Goal: Book appointment/travel/reservation

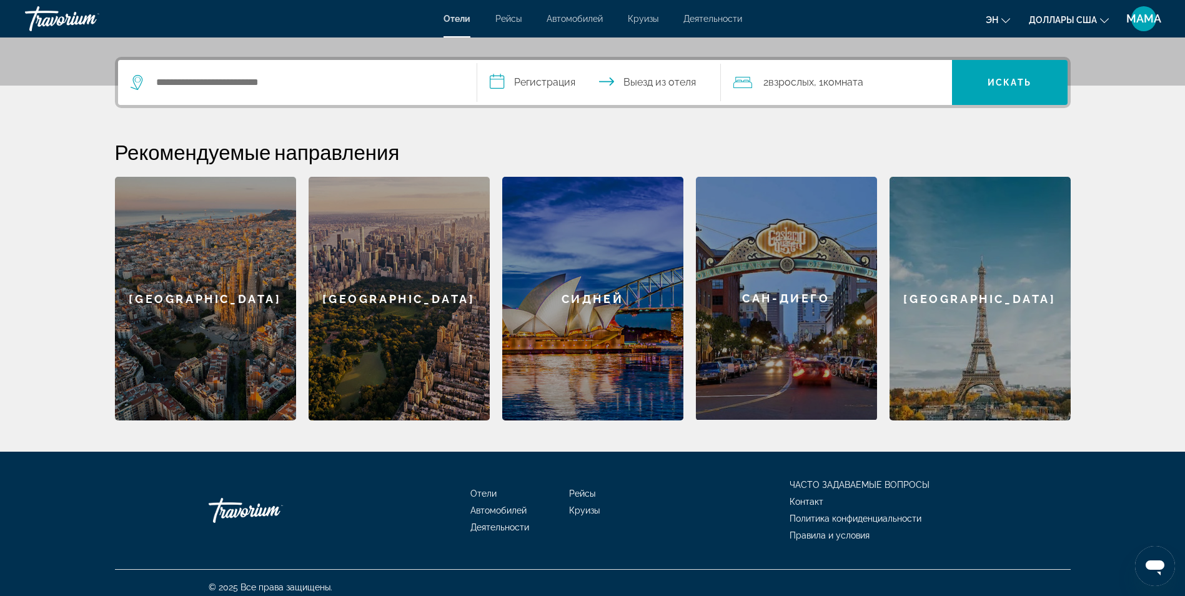
scroll to position [298, 0]
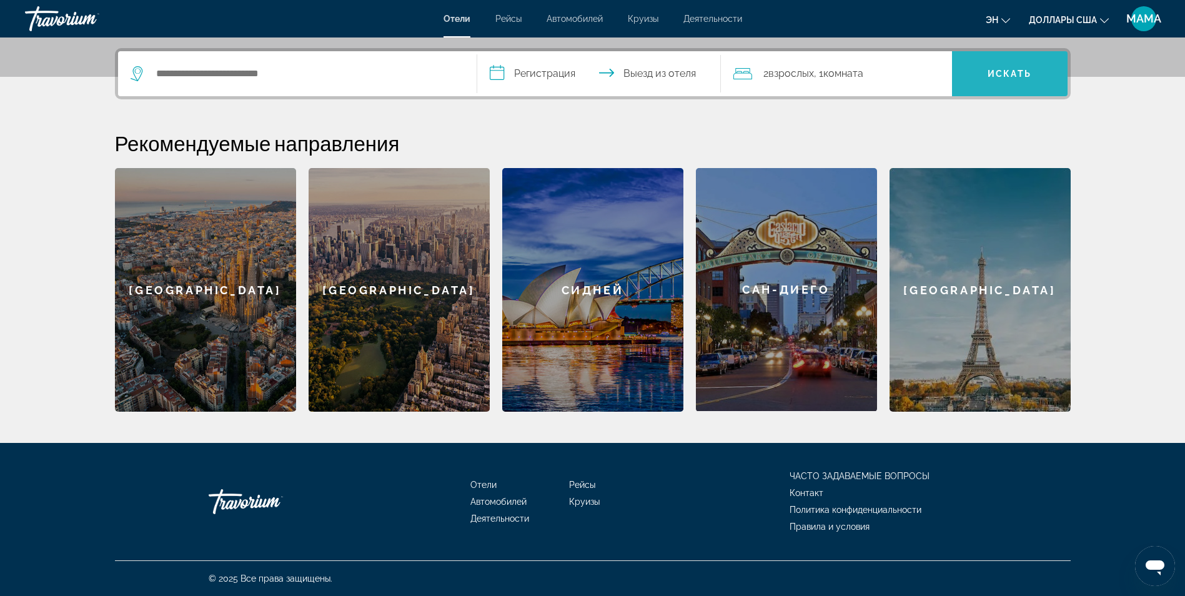
click at [1027, 72] on span "Искать" at bounding box center [1010, 74] width 44 height 10
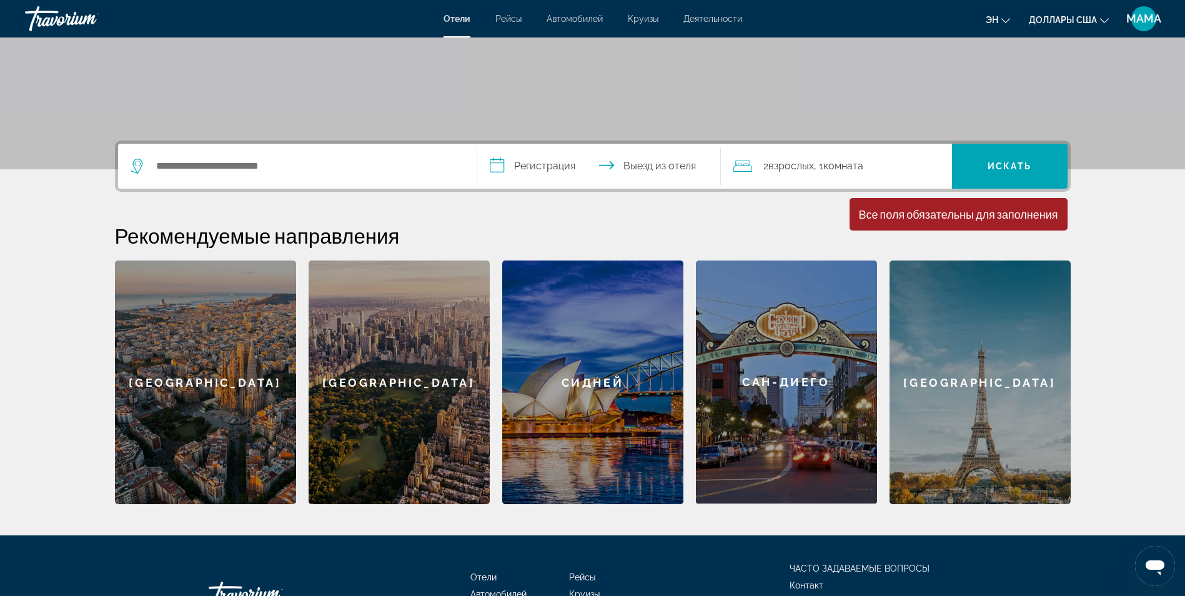
scroll to position [173, 0]
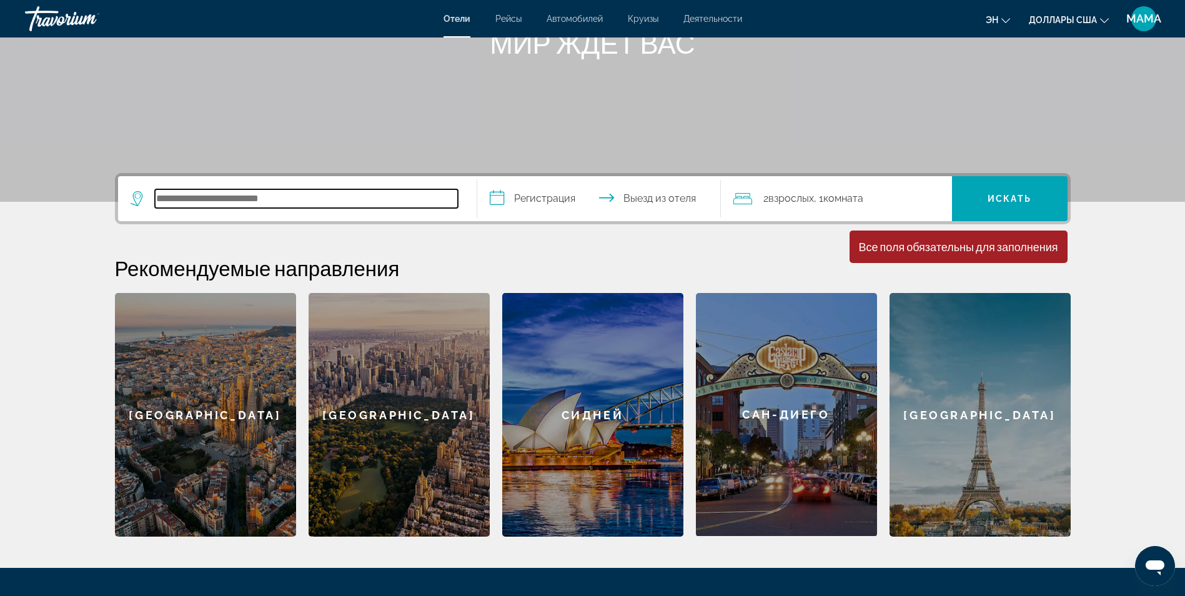
click at [155, 198] on input "Поиск направления от отеля" at bounding box center [306, 198] width 303 height 19
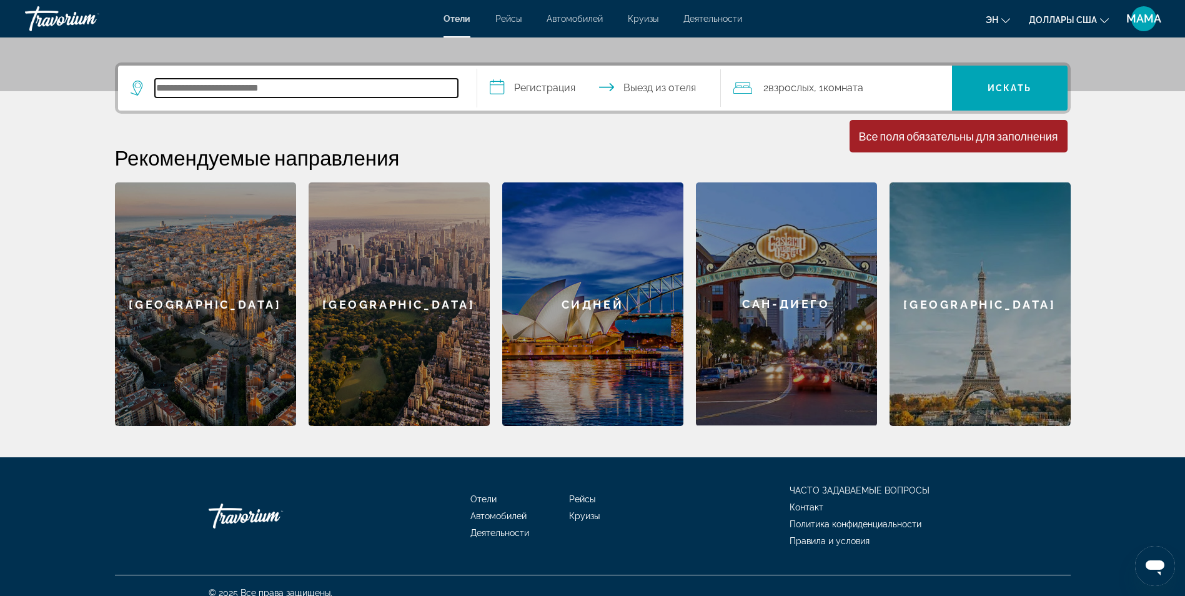
scroll to position [298, 0]
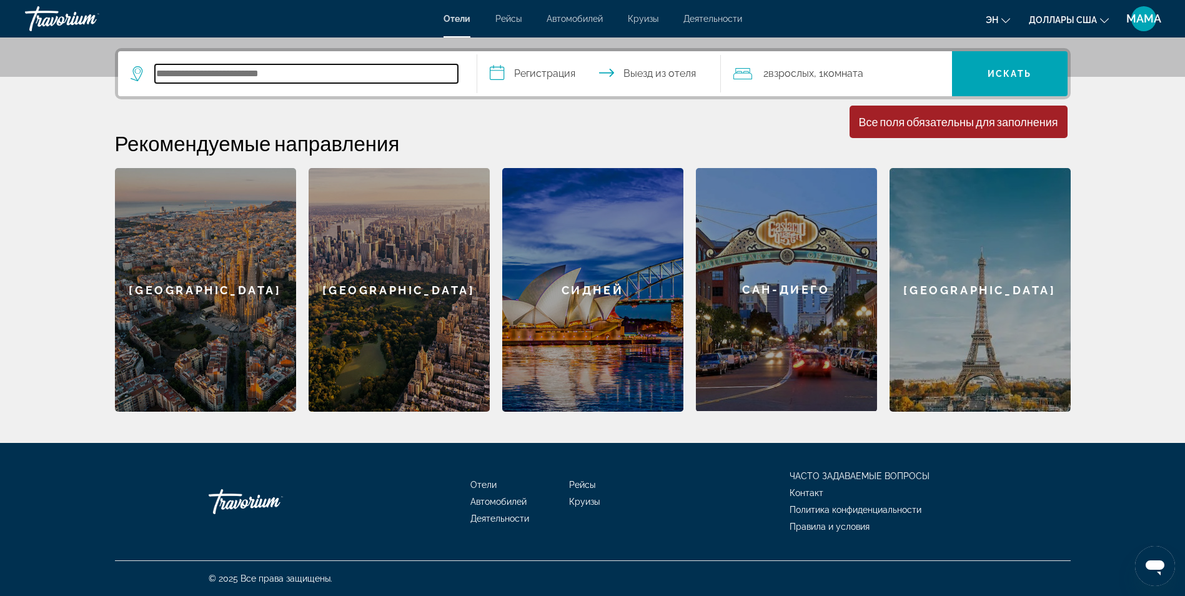
click at [206, 69] on input "Поиск направления от отеля" at bounding box center [306, 73] width 303 height 19
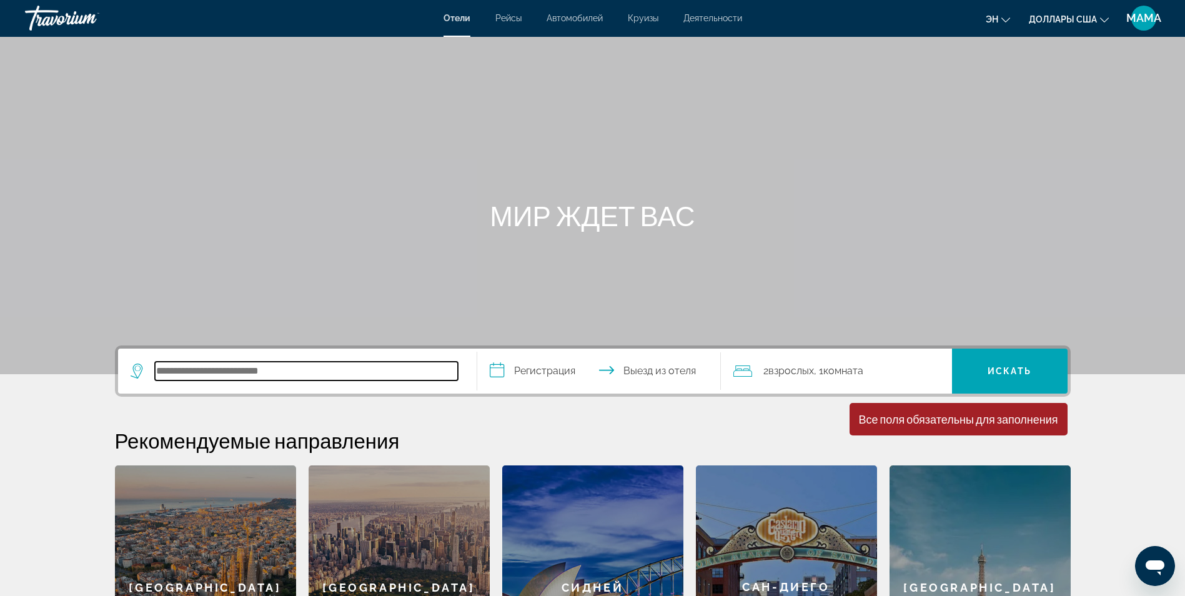
scroll to position [0, 0]
click at [381, 375] on input "Поиск направления от отеля" at bounding box center [306, 371] width 303 height 19
type input "*********"
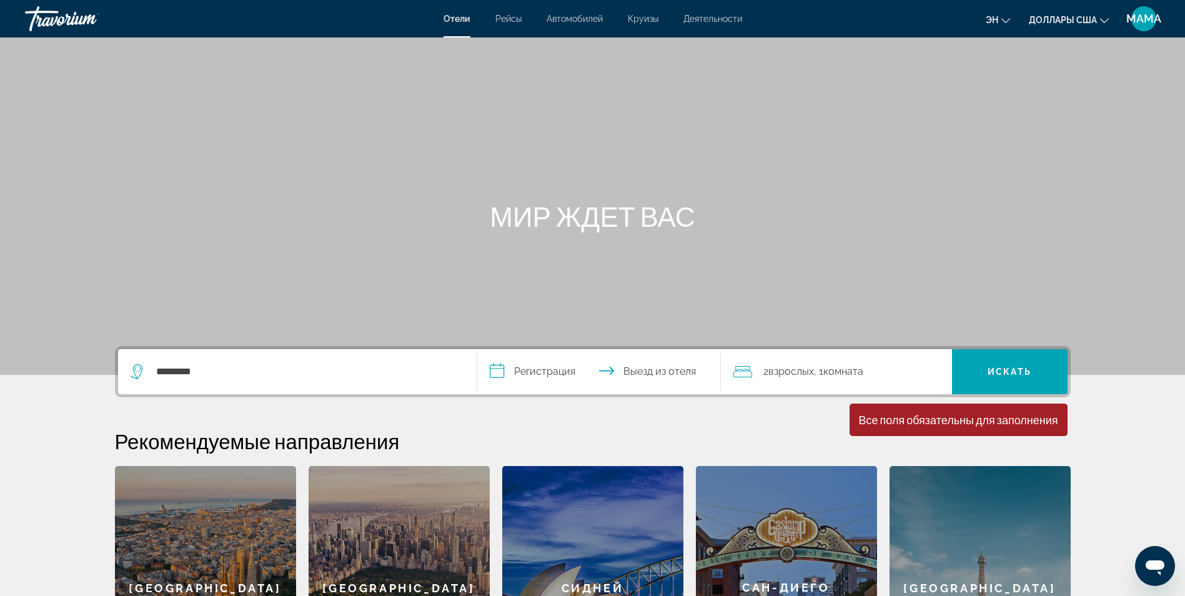
click at [550, 373] on input "**********" at bounding box center [601, 373] width 249 height 49
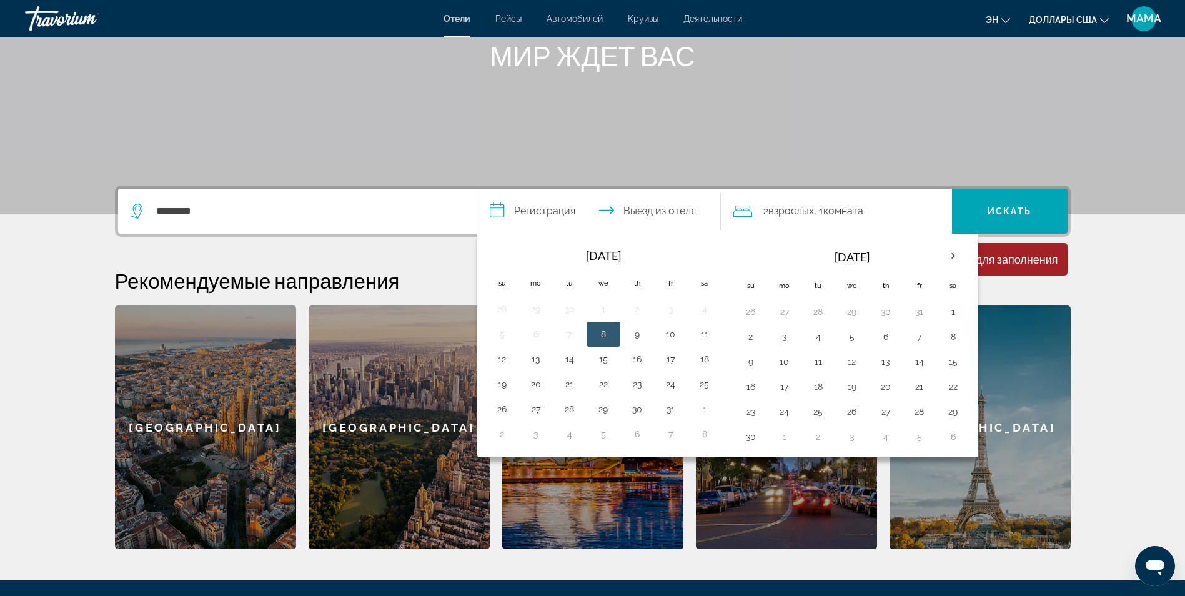
scroll to position [298, 0]
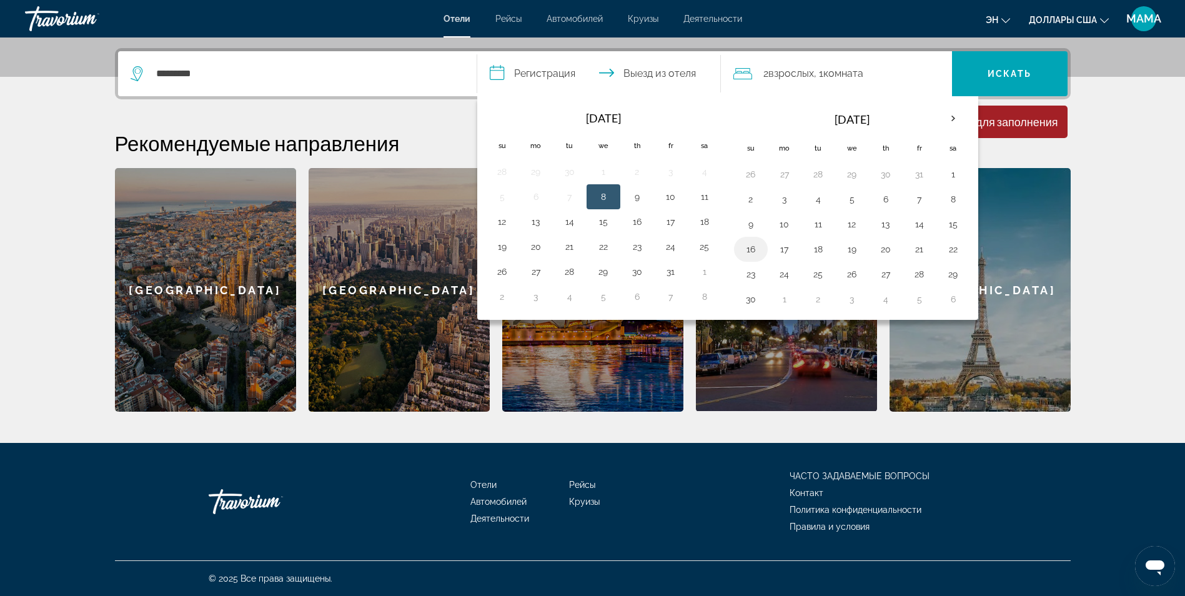
click at [753, 251] on button "16" at bounding box center [751, 249] width 20 height 17
click at [747, 249] on button "16" at bounding box center [751, 249] width 20 height 17
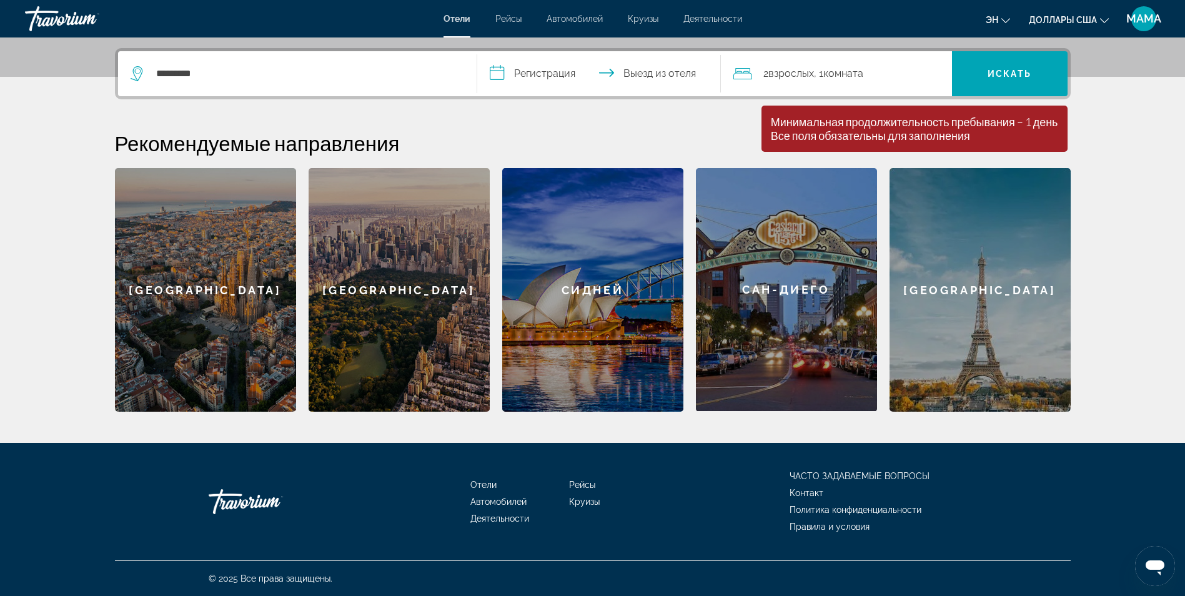
click at [546, 69] on input "**********" at bounding box center [601, 75] width 249 height 49
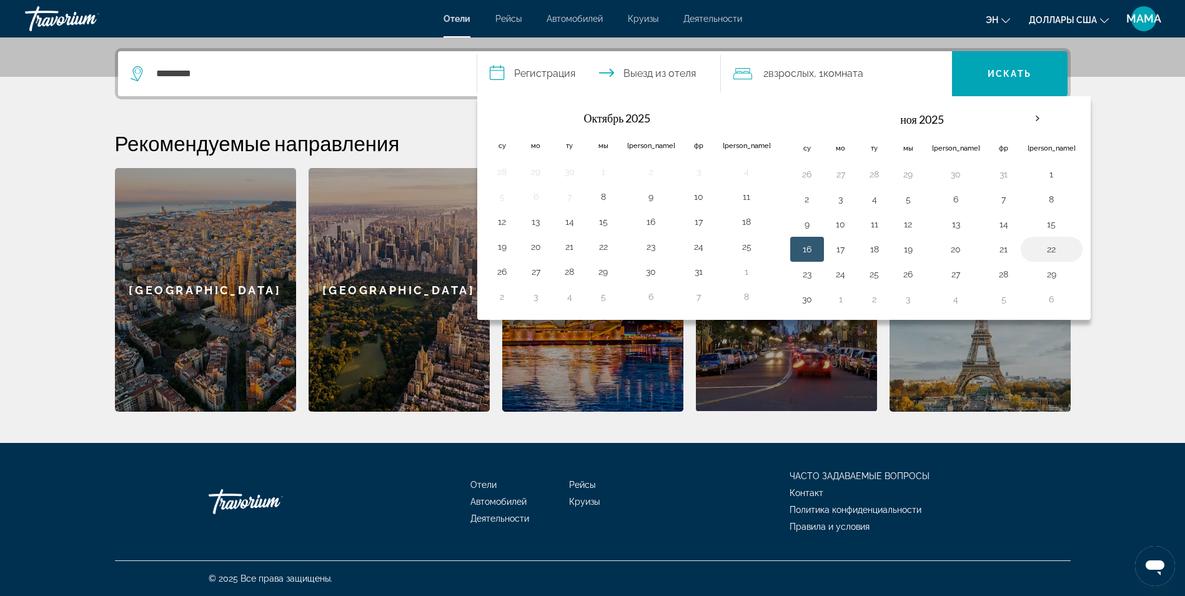
click at [1028, 250] on button "22" at bounding box center [1052, 249] width 48 height 17
click at [643, 73] on input "**********" at bounding box center [601, 75] width 249 height 49
click at [797, 250] on button "16" at bounding box center [807, 249] width 20 height 17
type input "**********"
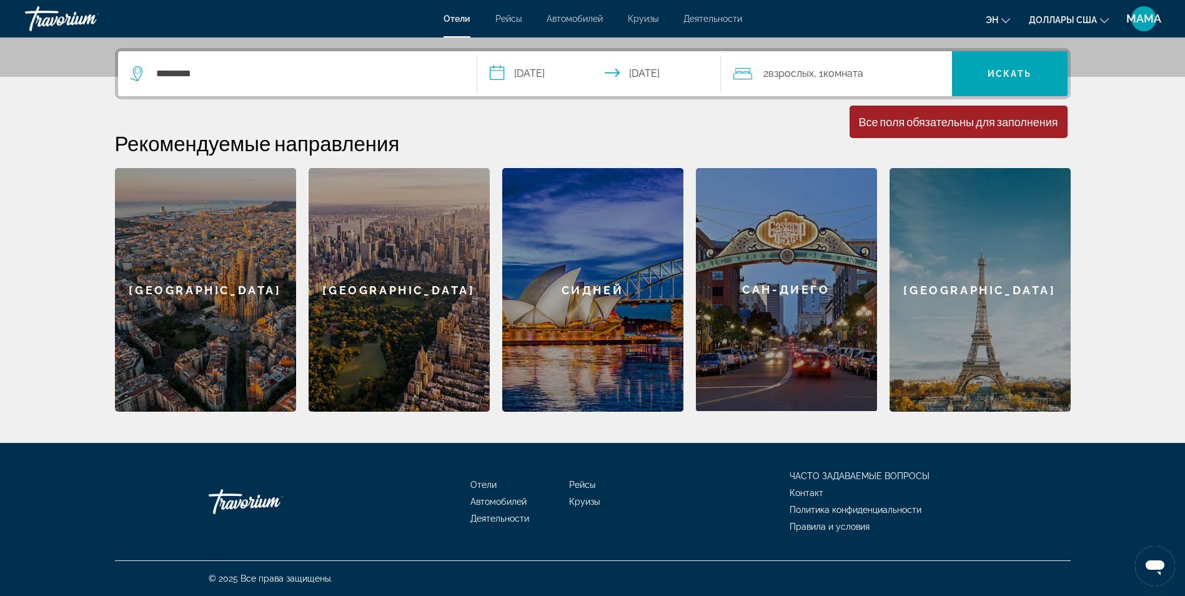
click at [781, 72] on span "Взрослых" at bounding box center [791, 73] width 46 height 12
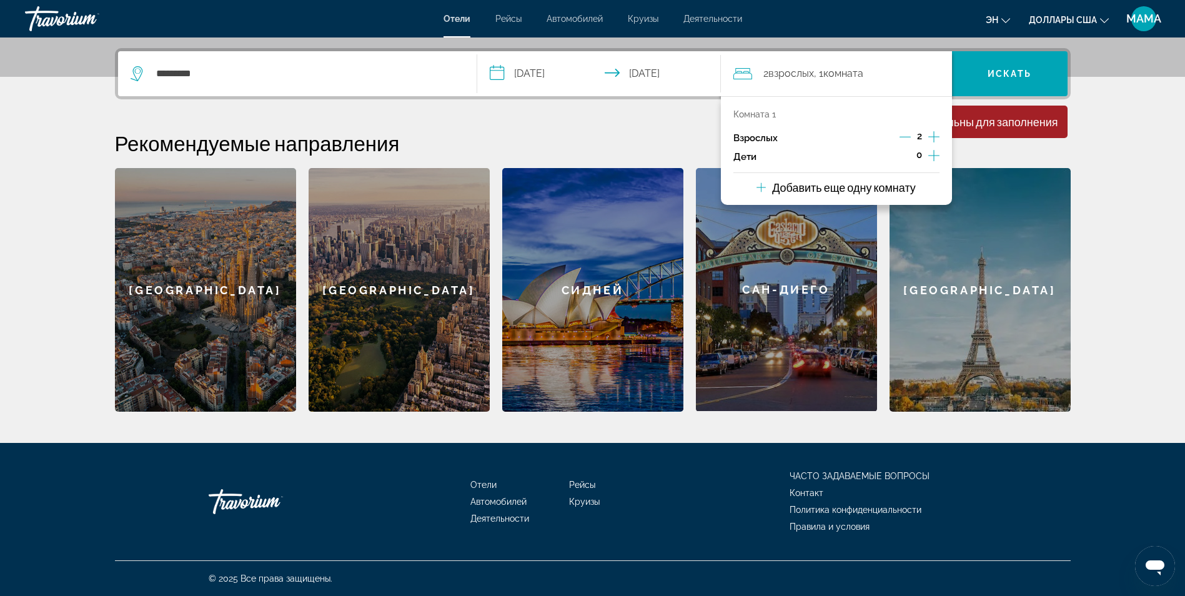
click at [910, 135] on icon "Декремент взрослый" at bounding box center [905, 136] width 11 height 11
click at [933, 156] on icon "Дочерние элементы" at bounding box center [933, 155] width 11 height 11
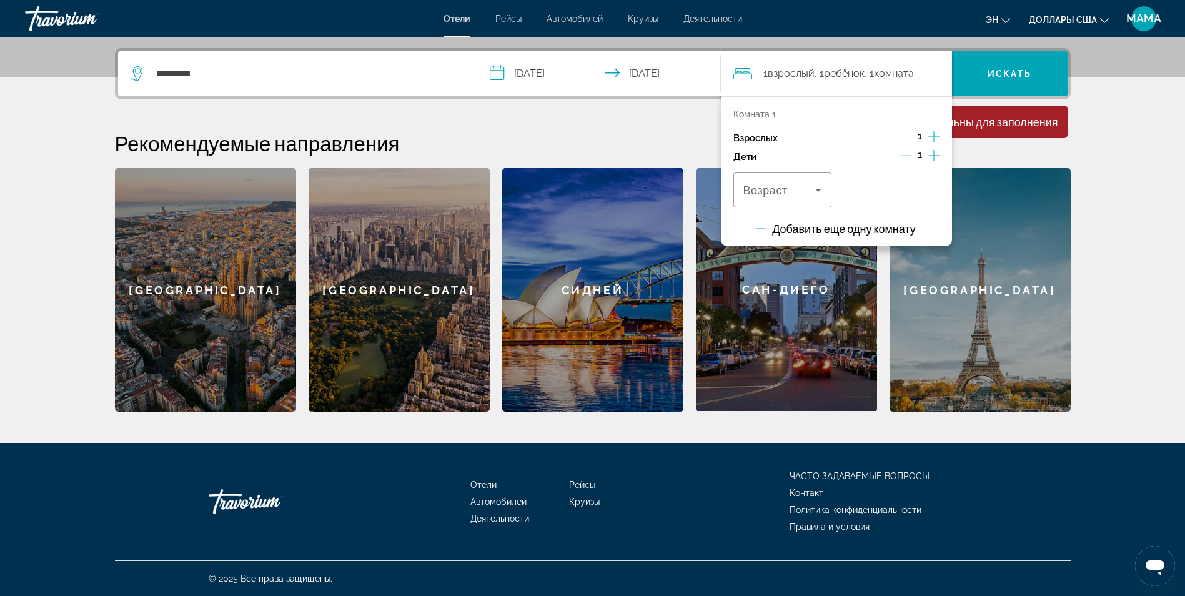
click at [933, 156] on icon "Дочерние элементы" at bounding box center [933, 155] width 11 height 11
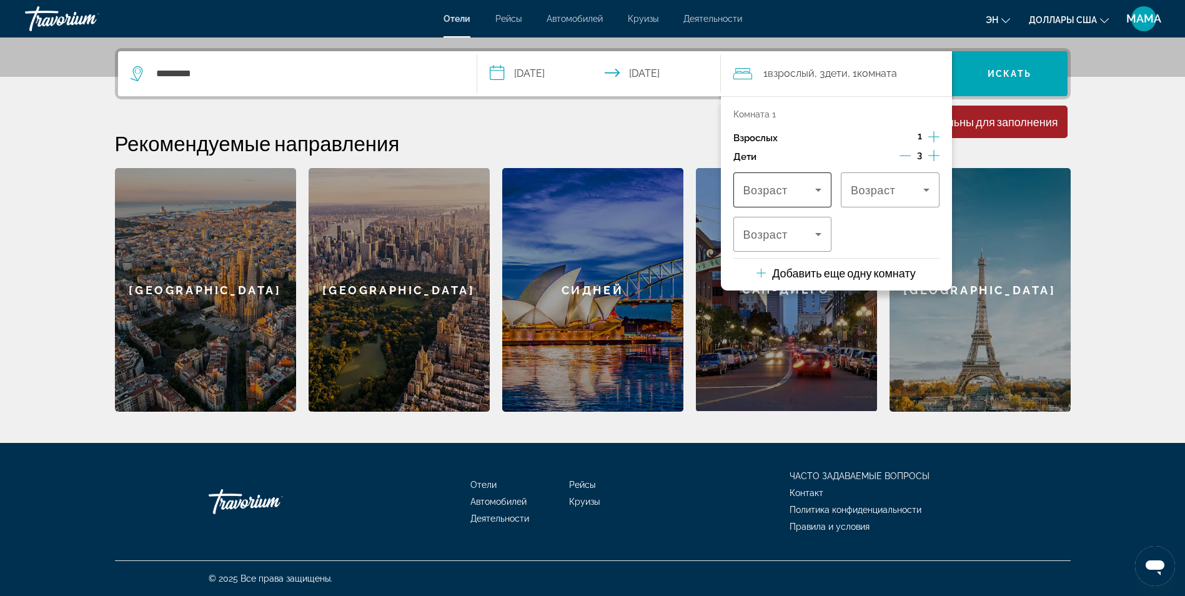
click at [826, 189] on div "Возраст" at bounding box center [782, 189] width 99 height 35
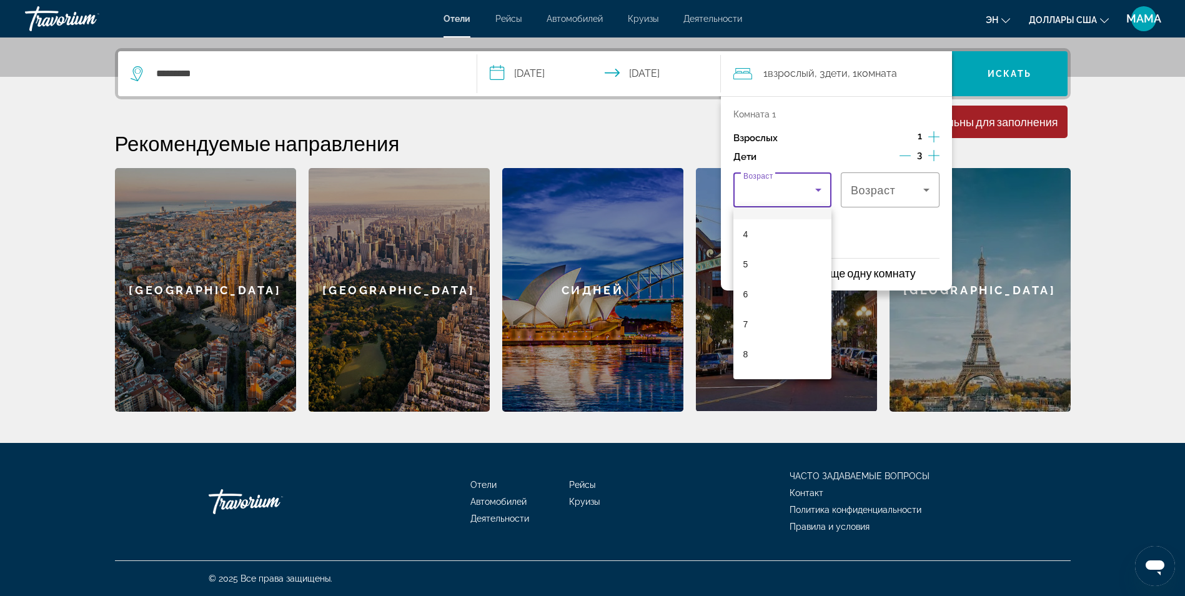
scroll to position [125, 0]
click at [739, 277] on mat-option "6" at bounding box center [782, 282] width 99 height 30
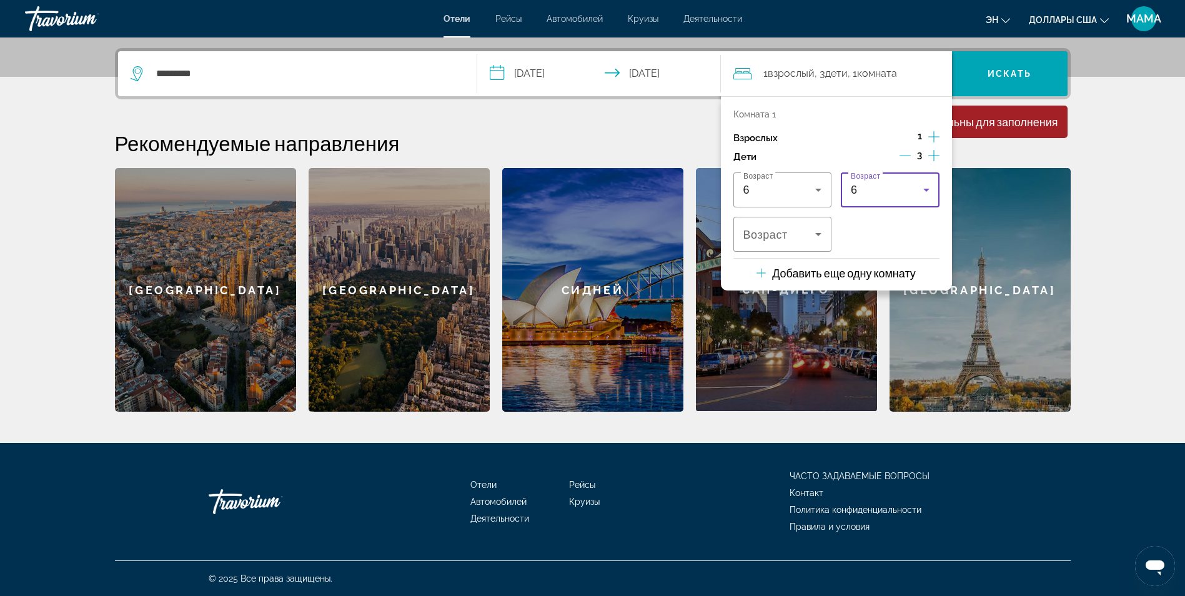
click at [860, 186] on div "6" at bounding box center [887, 189] width 72 height 15
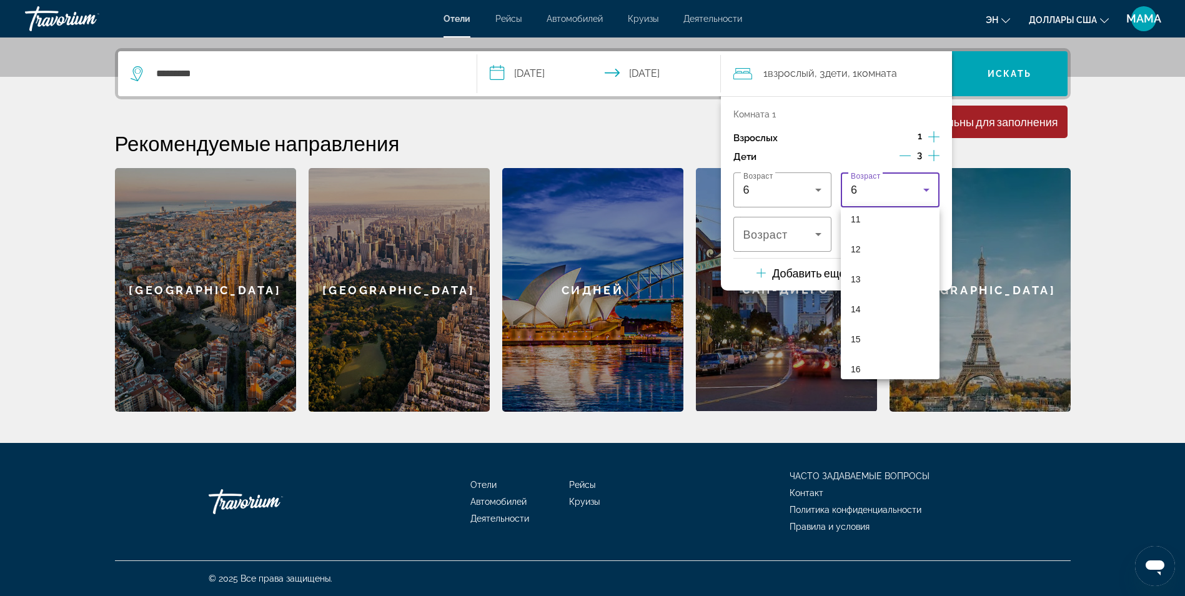
scroll to position [355, 0]
click at [892, 284] on mat-option "14" at bounding box center [890, 292] width 99 height 30
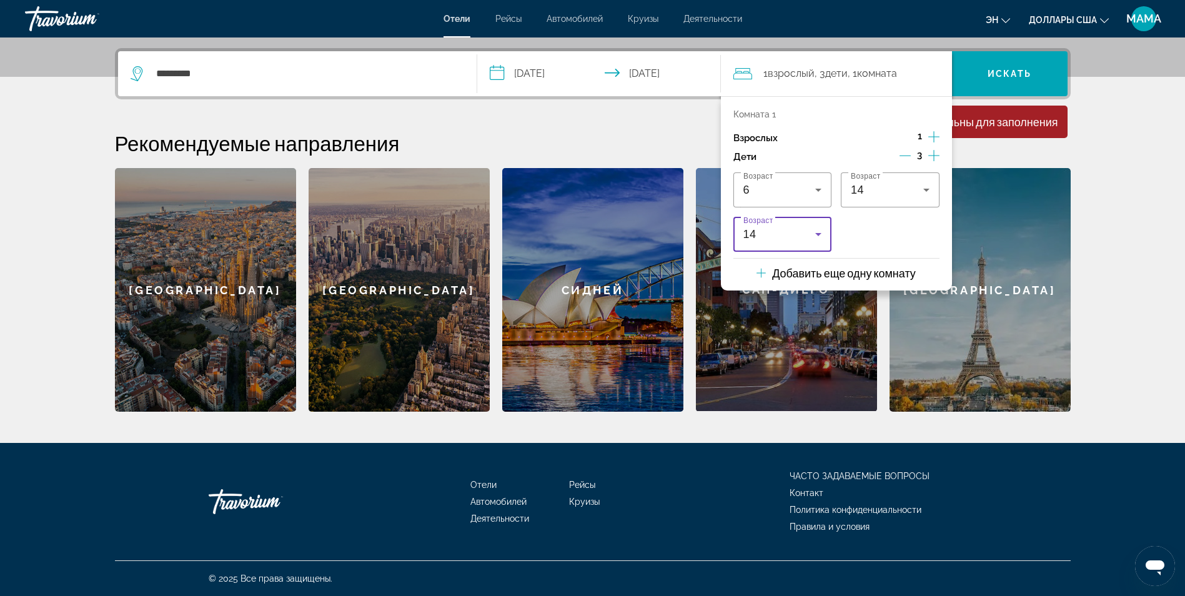
click at [787, 236] on div "14" at bounding box center [779, 234] width 72 height 15
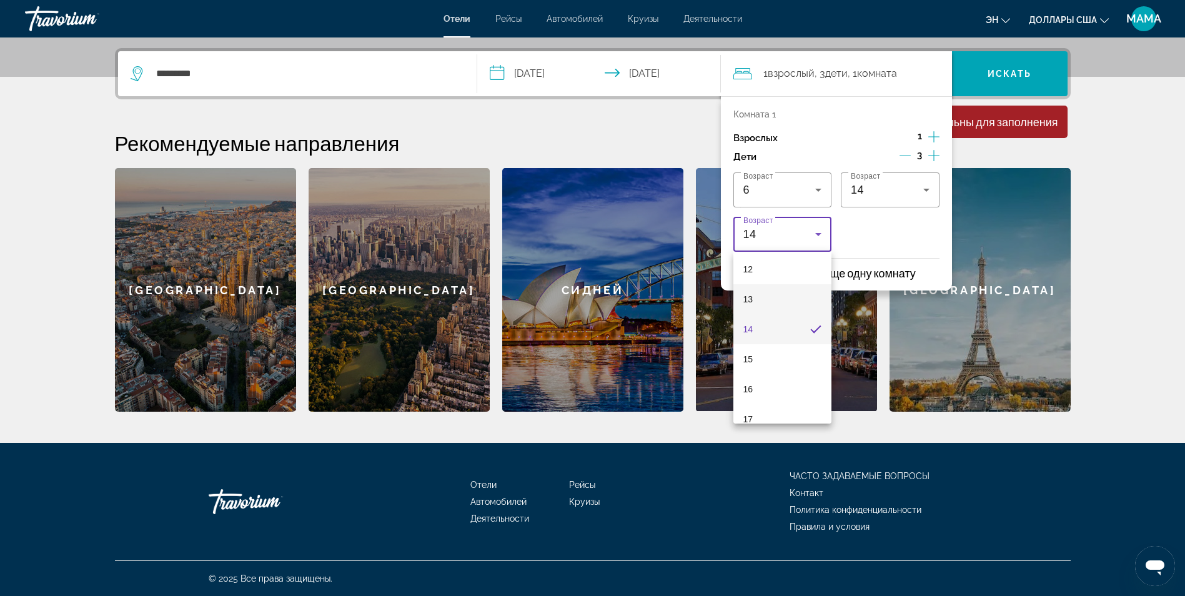
scroll to position [378, 0]
click at [761, 348] on mat-option "15" at bounding box center [782, 344] width 99 height 30
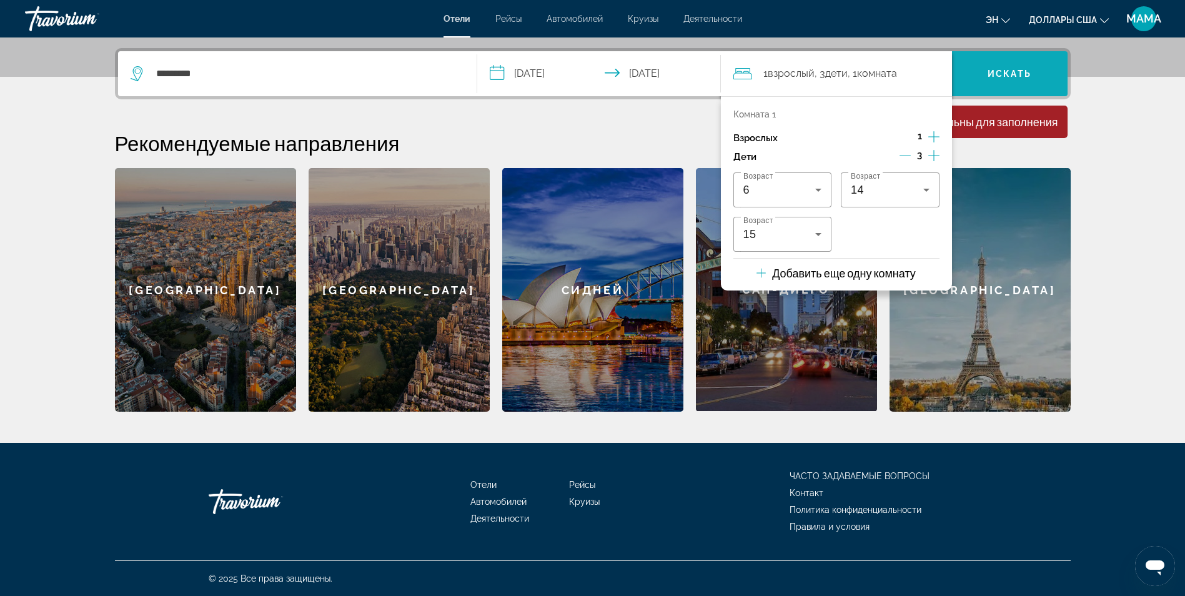
click at [991, 69] on span "Искать" at bounding box center [1010, 74] width 44 height 10
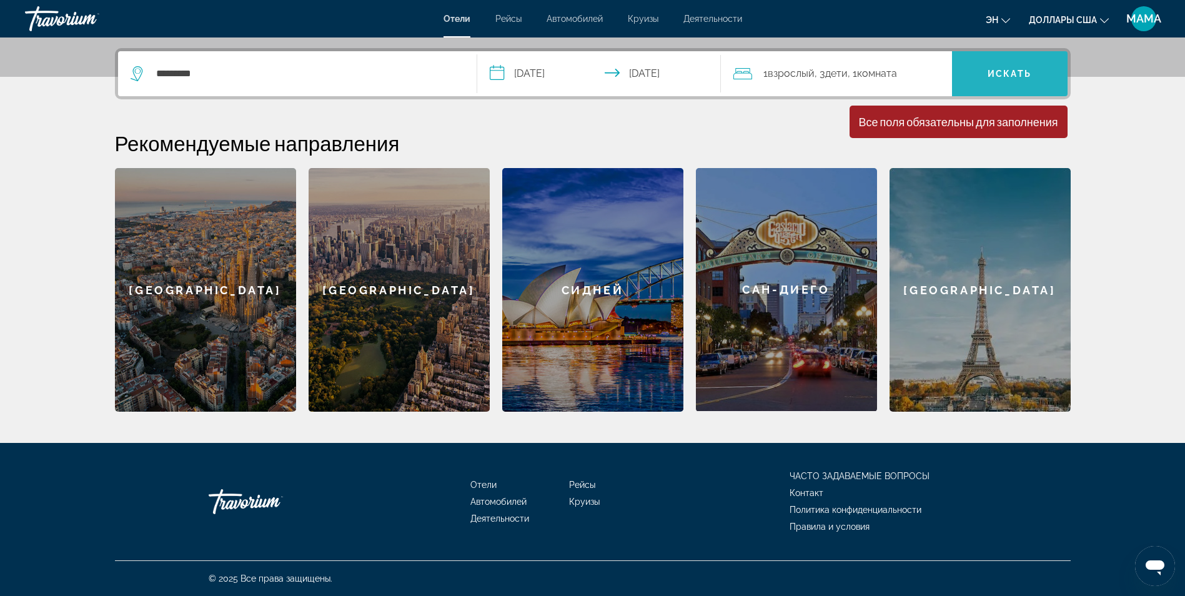
click at [1000, 69] on span "Искать" at bounding box center [1010, 74] width 44 height 10
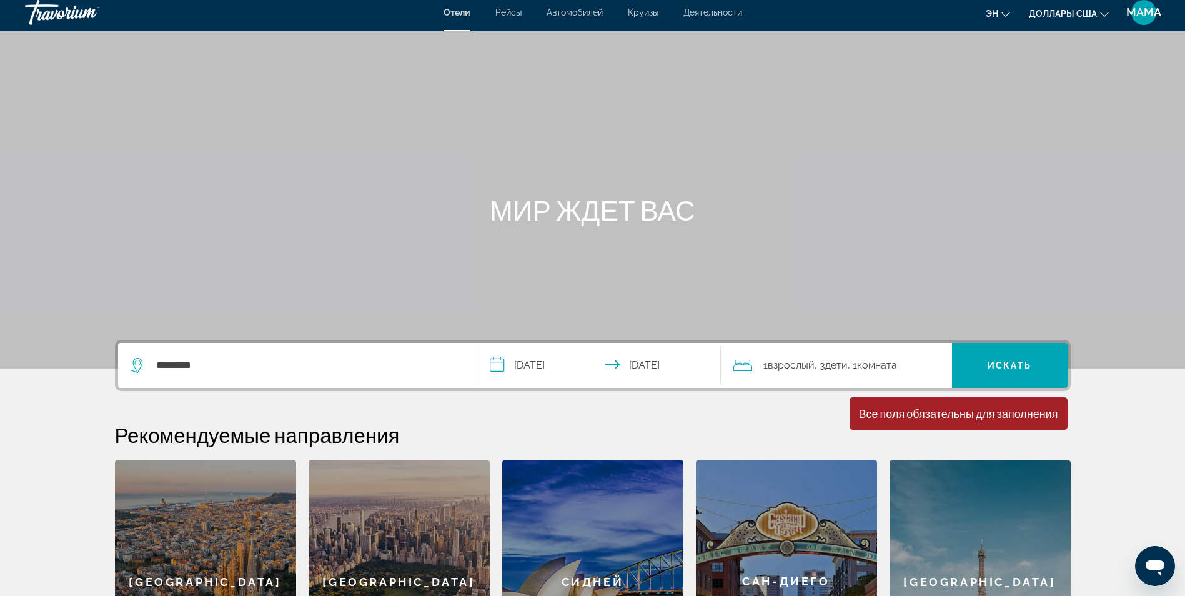
scroll to position [0, 0]
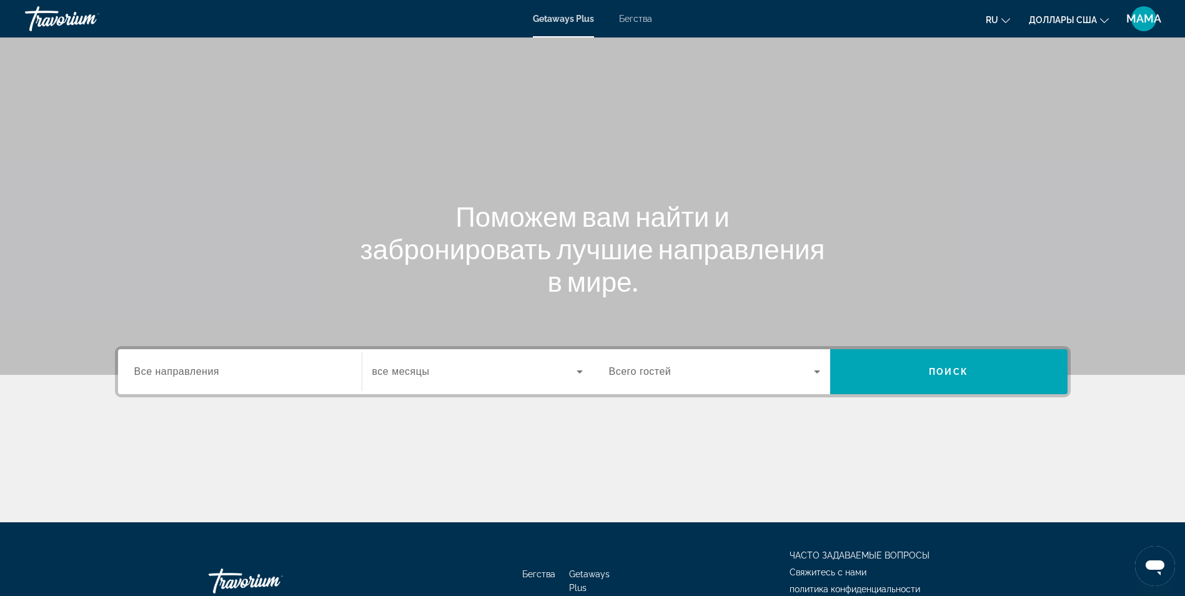
click at [181, 375] on span "Все направления" at bounding box center [177, 371] width 86 height 11
click at [181, 375] on input "Destination Все направления" at bounding box center [239, 372] width 211 height 15
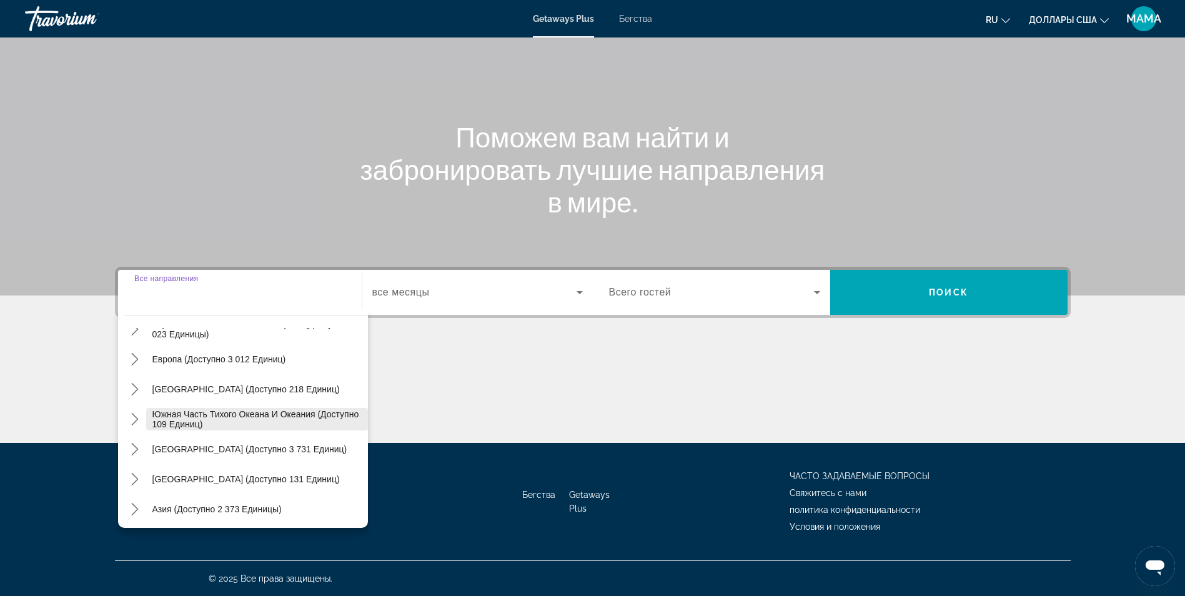
scroll to position [202, 0]
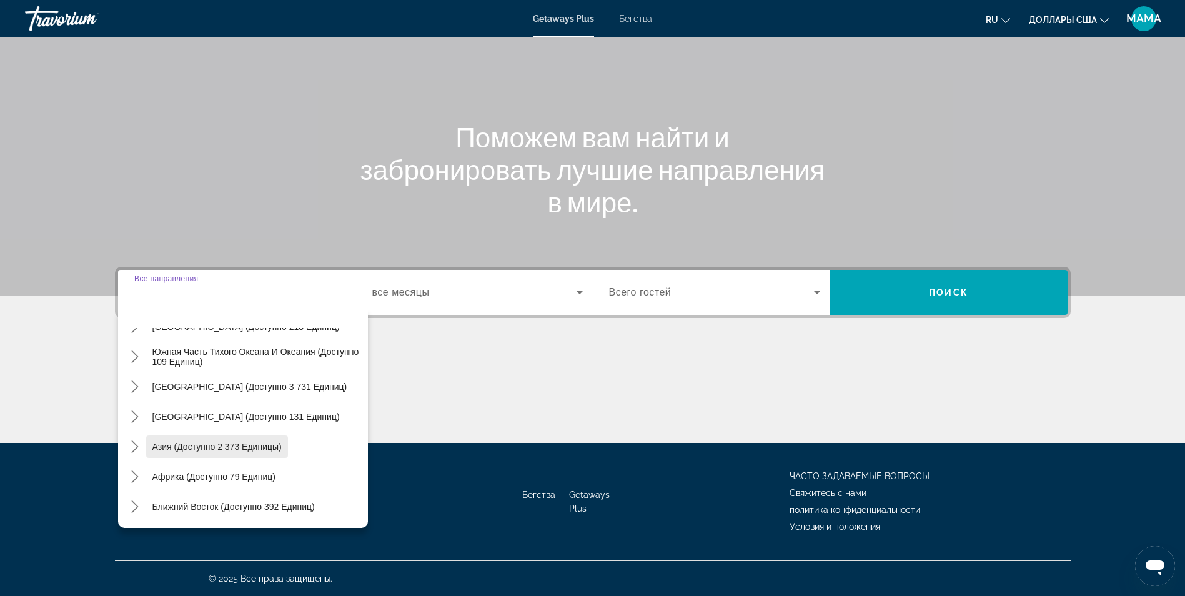
click at [218, 448] on span "Азия (доступно 2 373 единицы)" at bounding box center [216, 447] width 129 height 10
type input "**********"
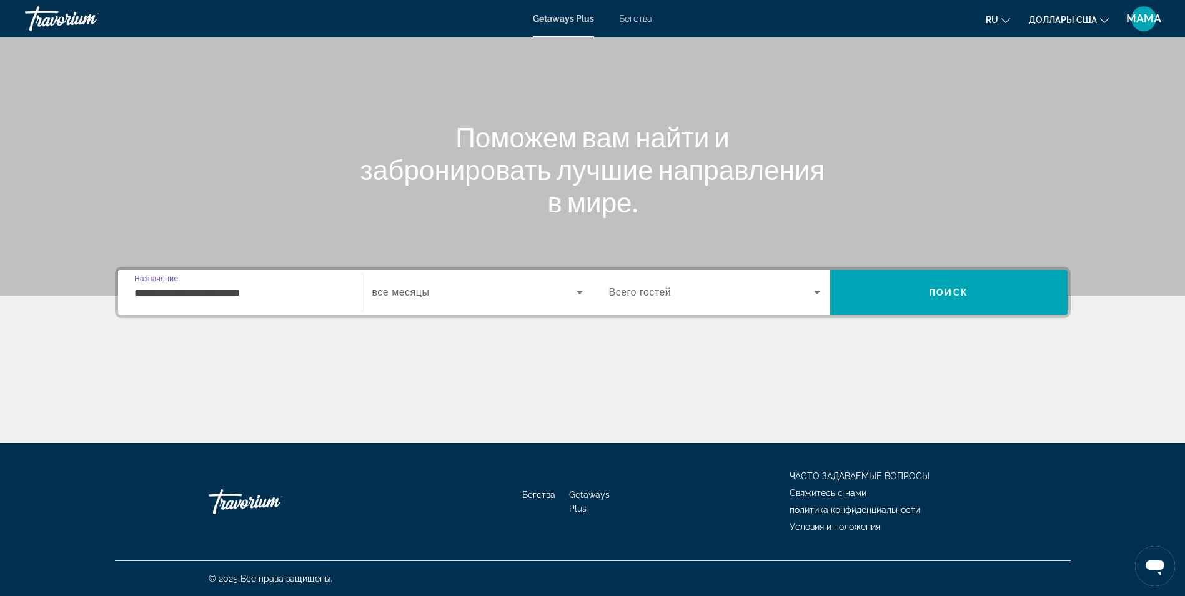
click at [417, 292] on span "все месяцы" at bounding box center [400, 292] width 57 height 11
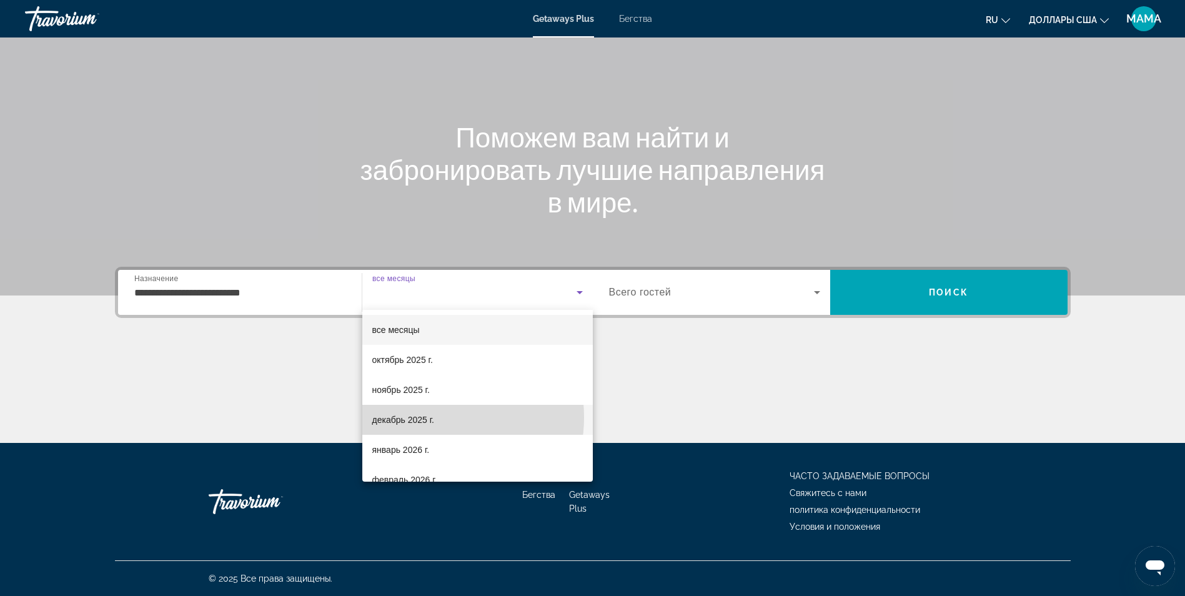
click at [432, 417] on font "декабрь 2025 г." at bounding box center [403, 420] width 62 height 10
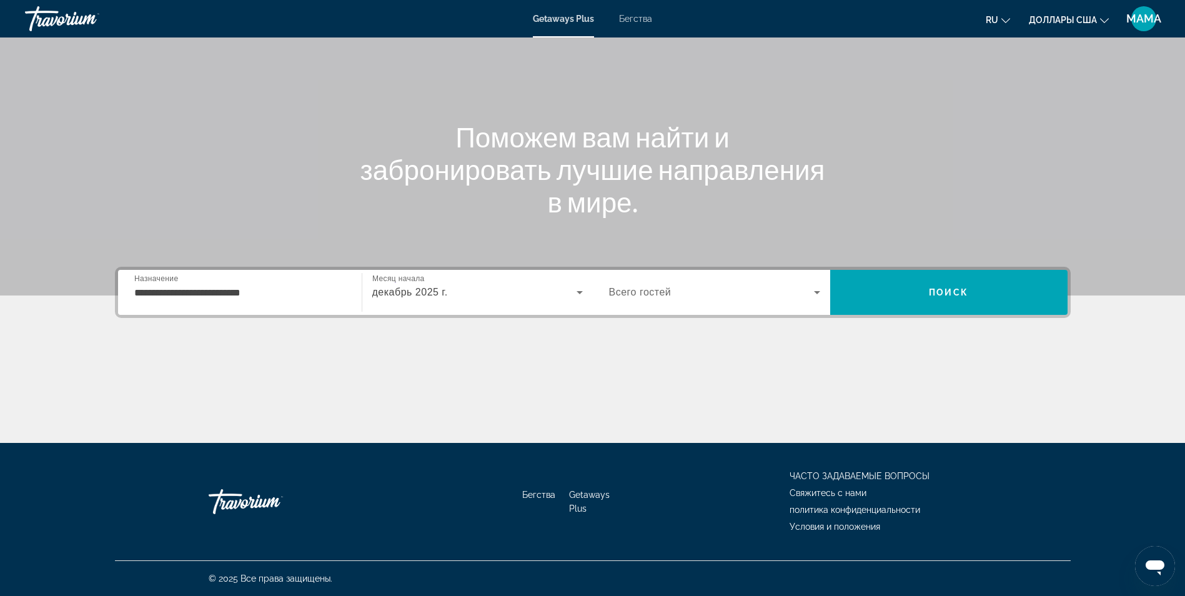
click at [648, 291] on span "Всего гостей" at bounding box center [640, 292] width 62 height 11
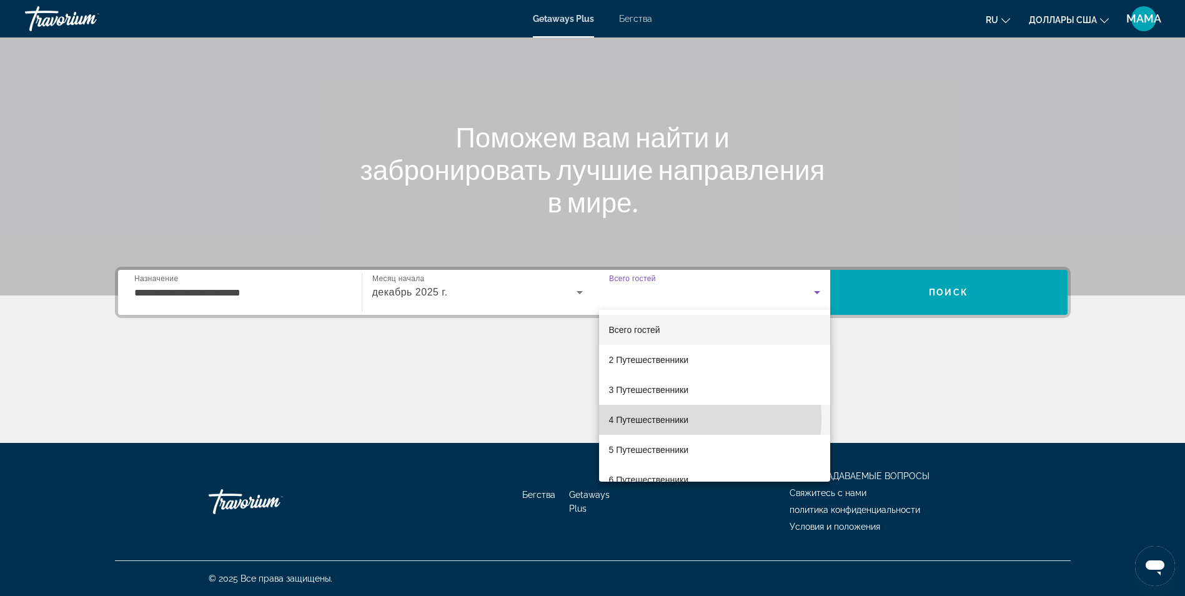
click at [667, 418] on font "4 Путешественники" at bounding box center [649, 420] width 80 height 10
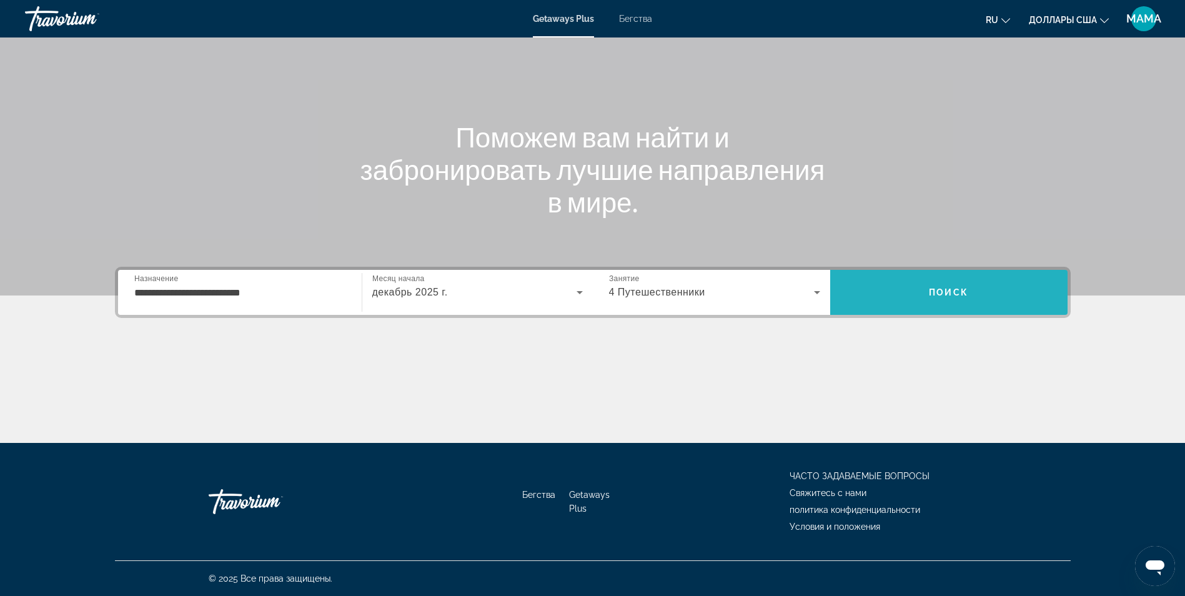
click at [946, 295] on span "Поиск" at bounding box center [948, 292] width 39 height 10
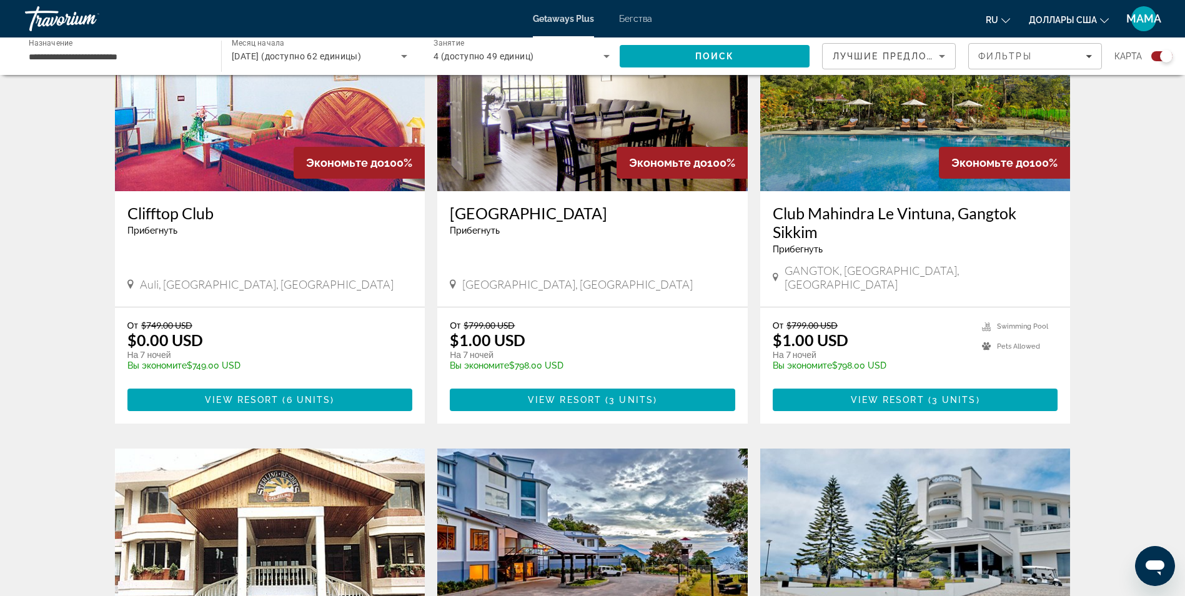
scroll to position [500, 0]
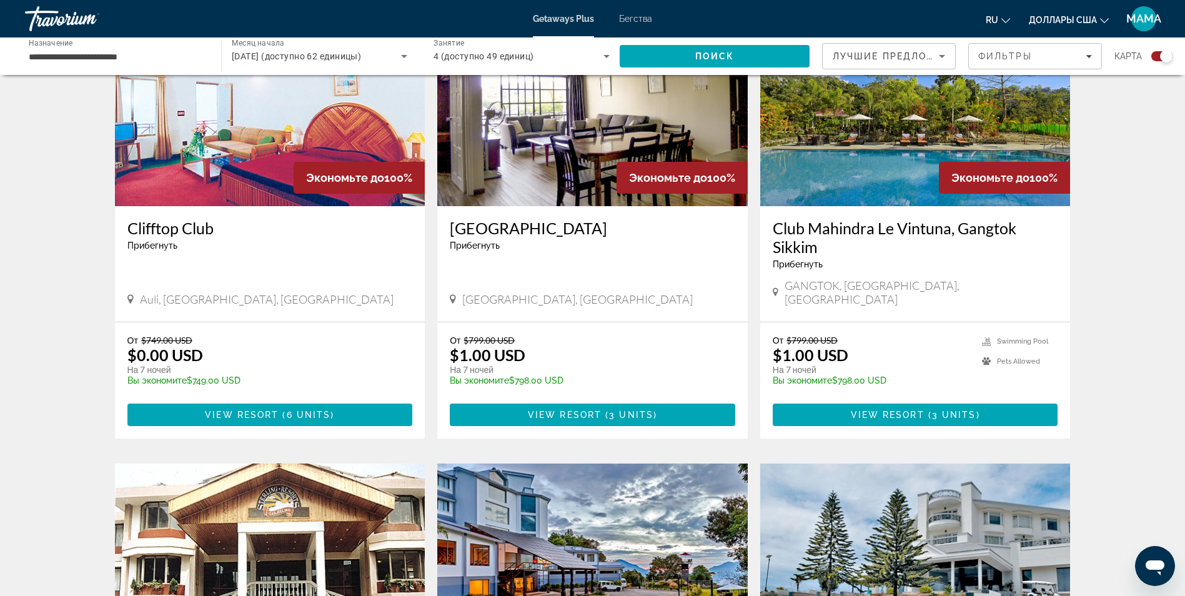
click at [938, 54] on icon "Сортировать по" at bounding box center [942, 56] width 15 height 15
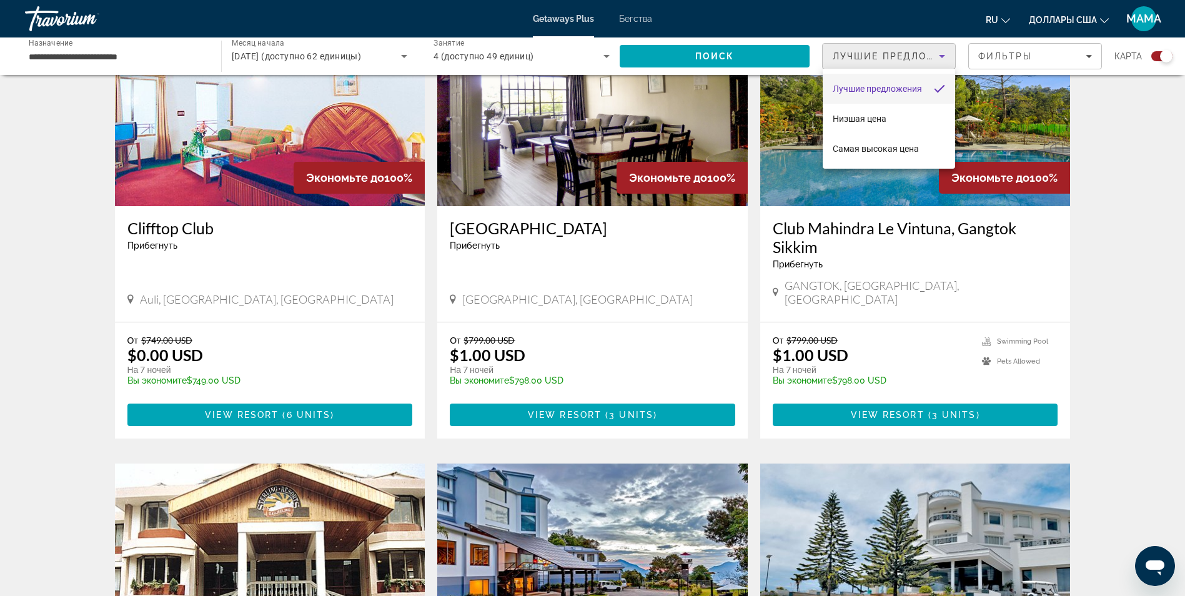
click at [1136, 147] on div at bounding box center [592, 298] width 1185 height 596
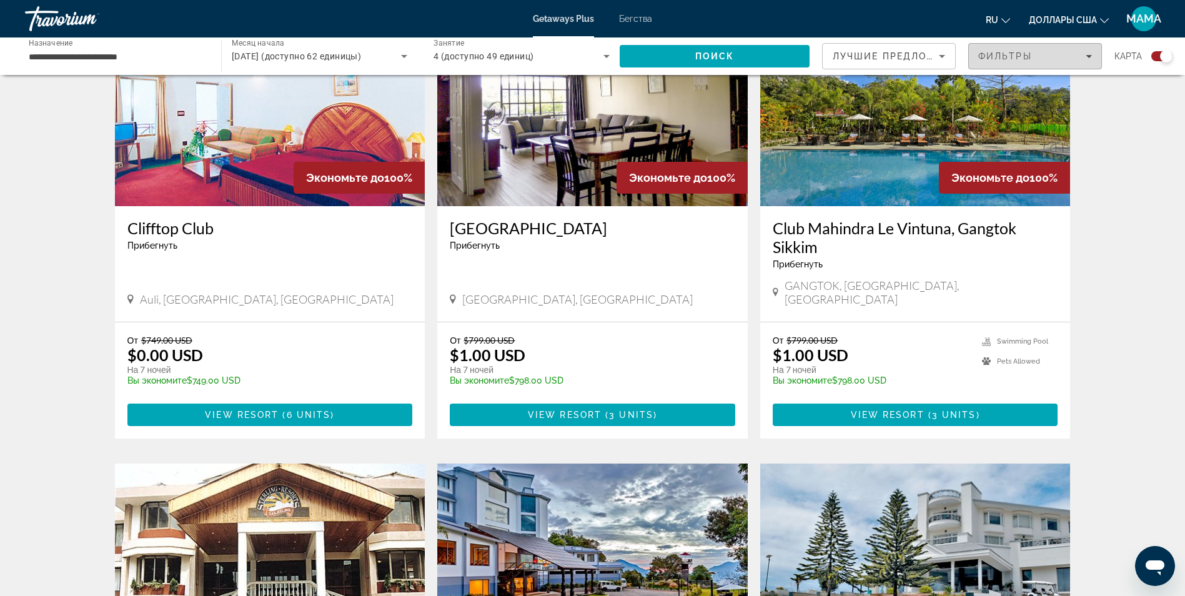
click at [1063, 57] on div "Фильтры" at bounding box center [1035, 56] width 114 height 10
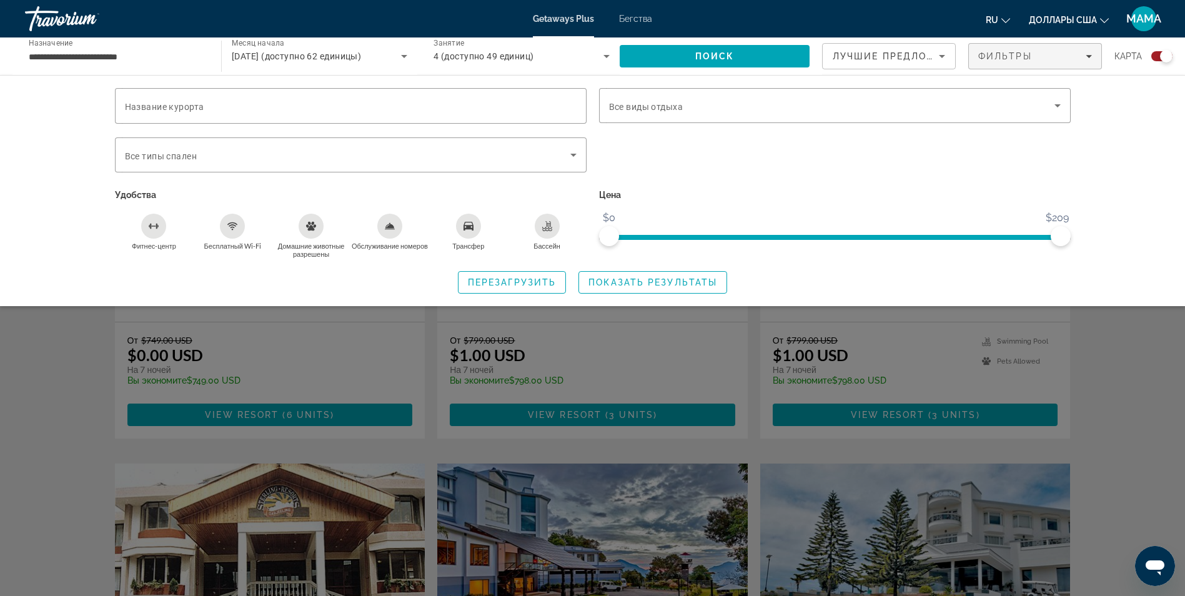
click at [1156, 342] on div "Виджет поиска" at bounding box center [592, 391] width 1185 height 409
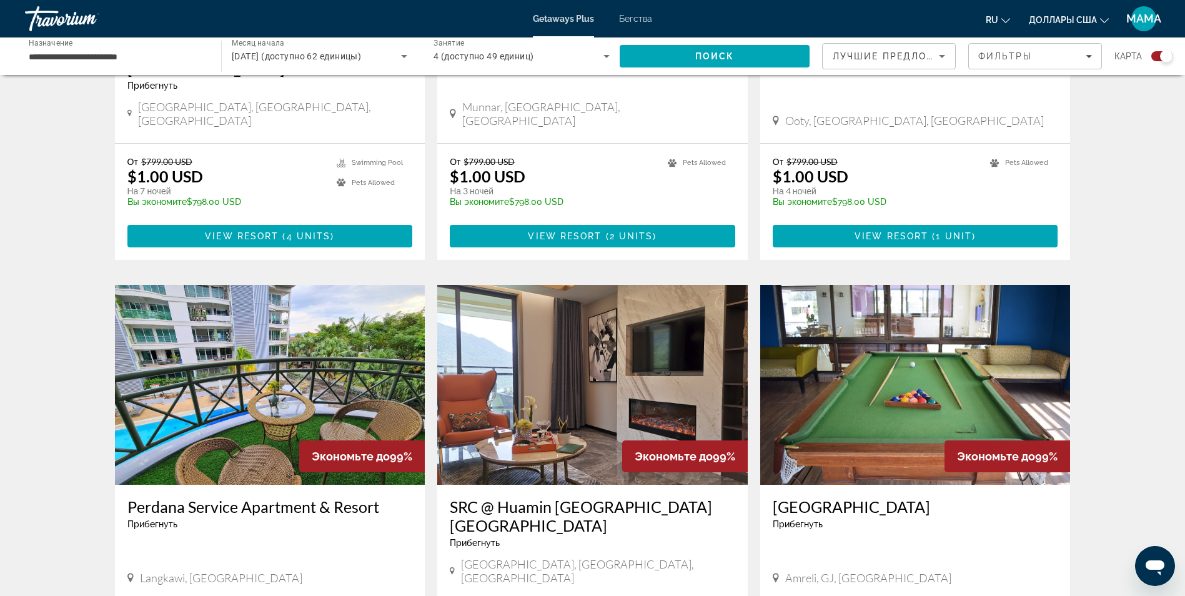
scroll to position [1624, 0]
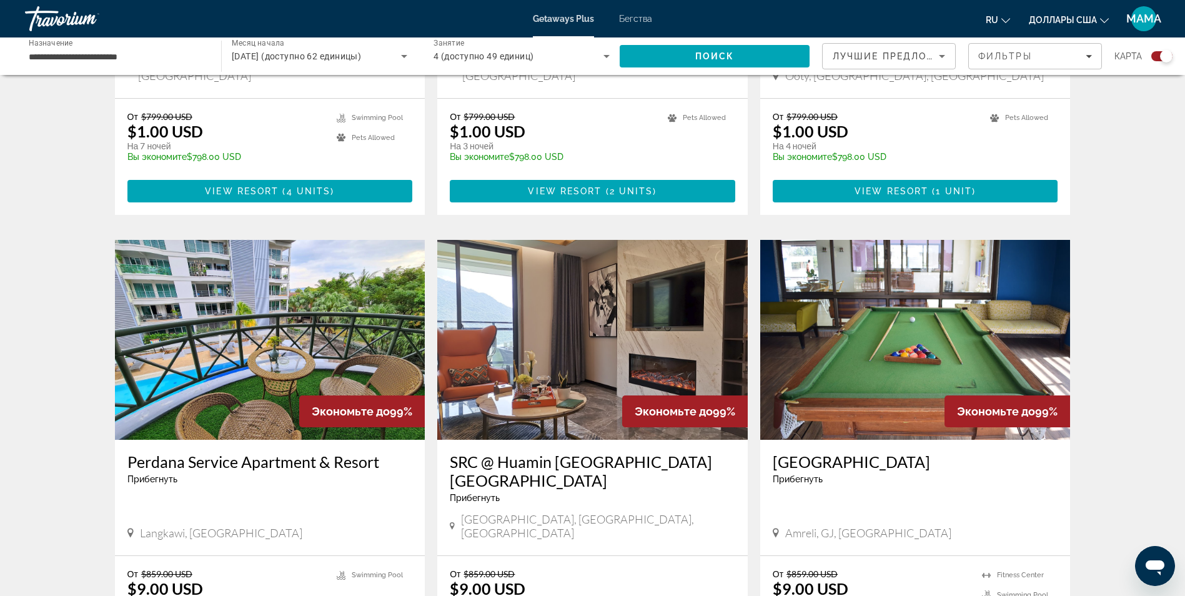
click at [999, 16] on button "ru English Español Français Italiano Português русский" at bounding box center [998, 20] width 24 height 18
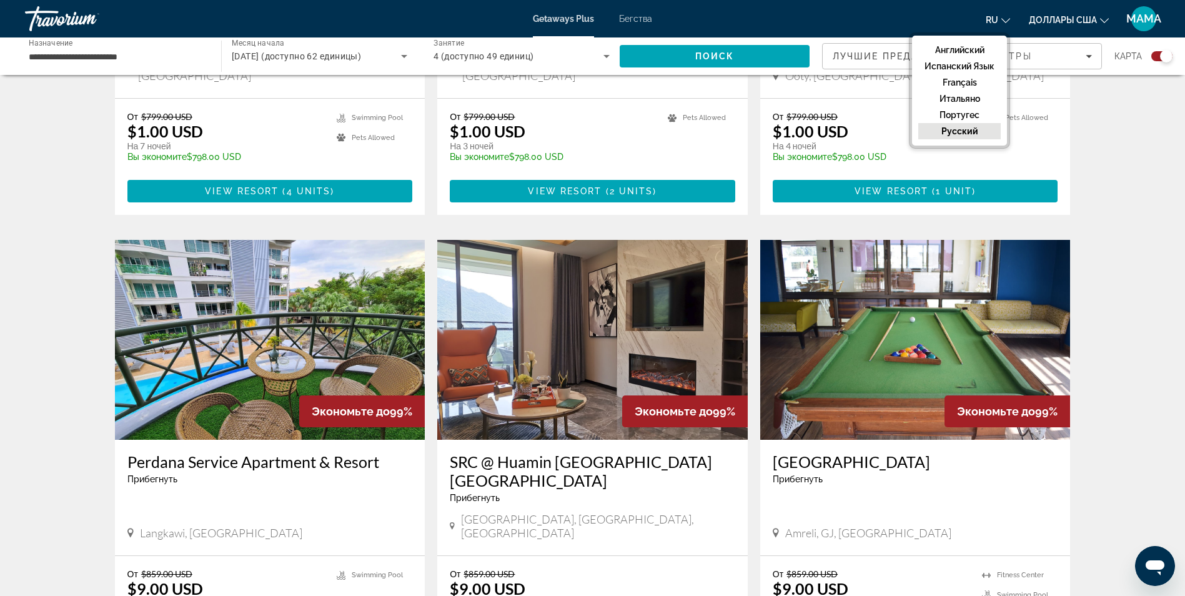
click at [963, 136] on button "русский" at bounding box center [959, 131] width 82 height 16
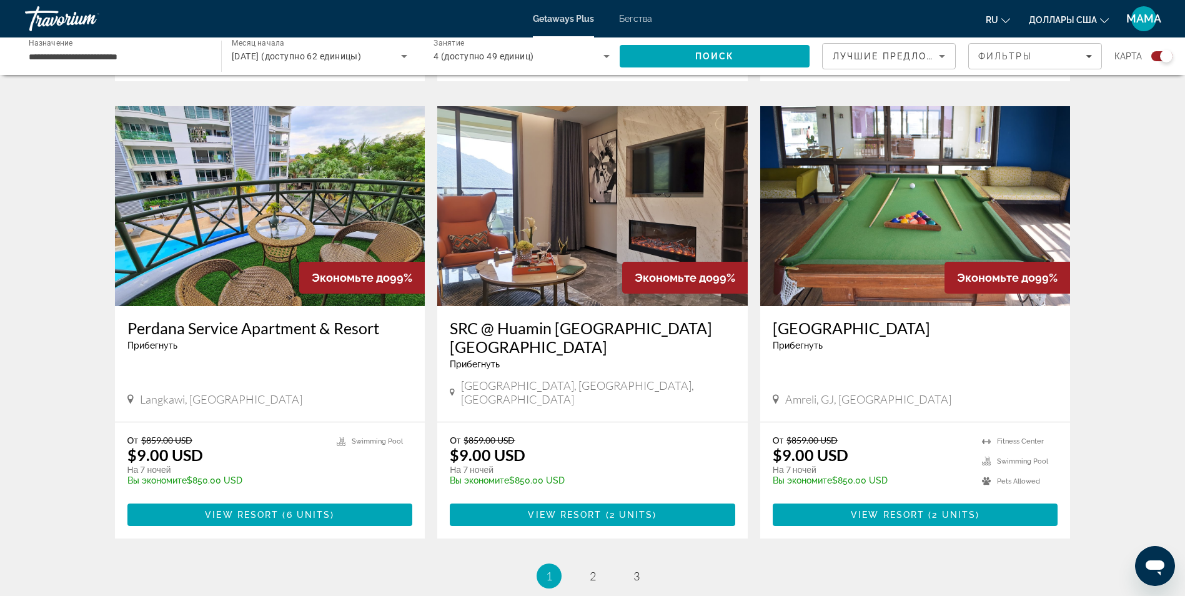
scroll to position [1787, 0]
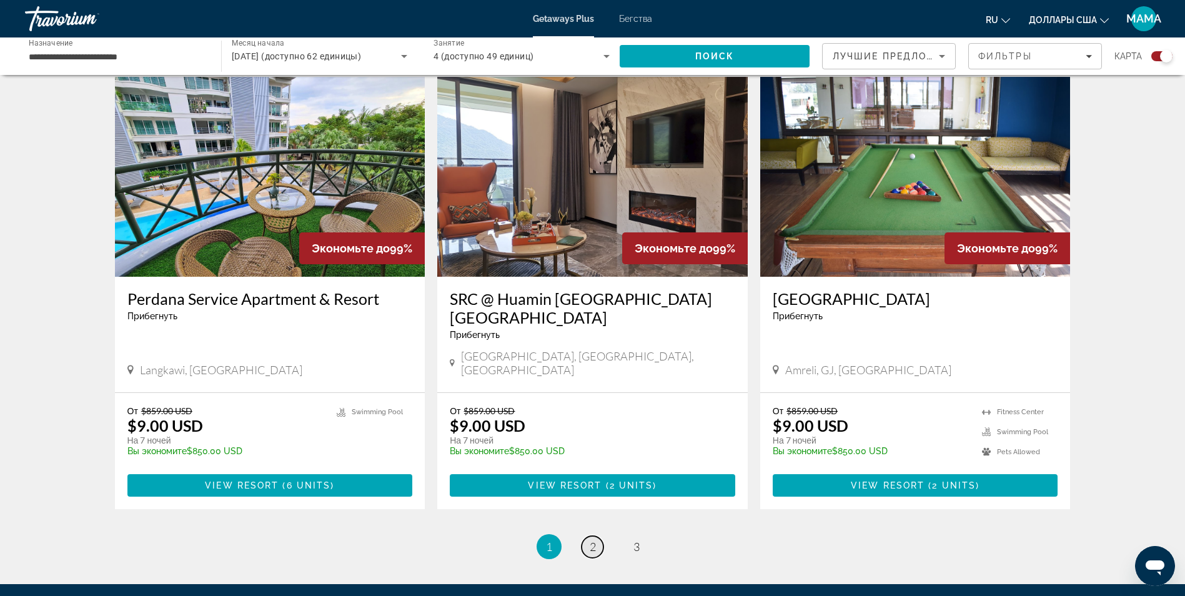
click at [592, 540] on span "2" at bounding box center [593, 547] width 6 height 14
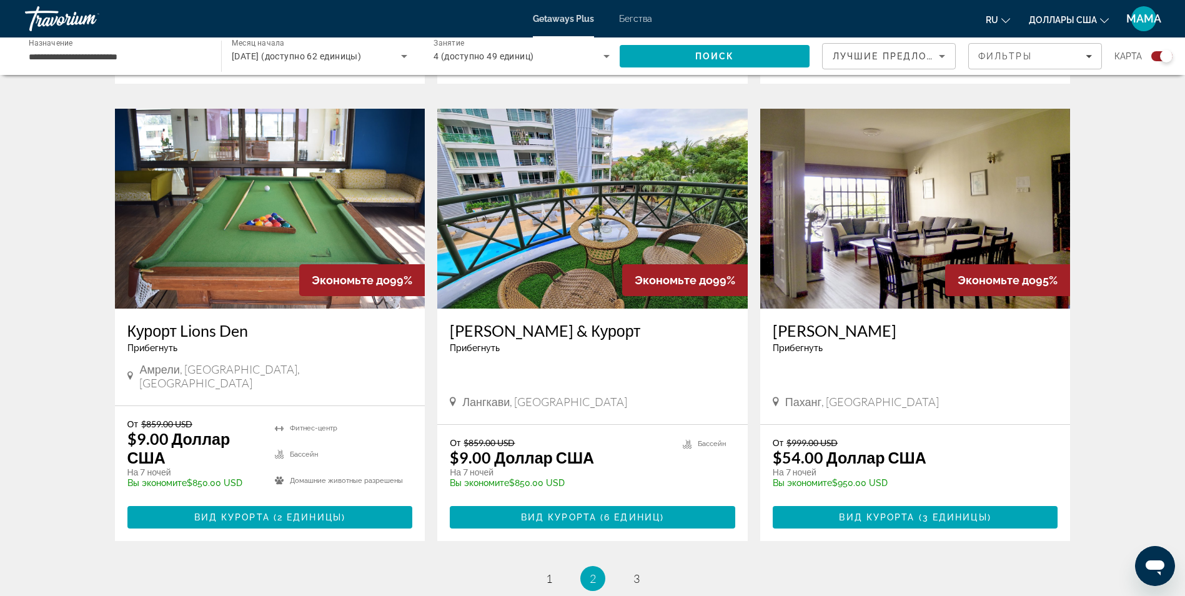
scroll to position [1756, 0]
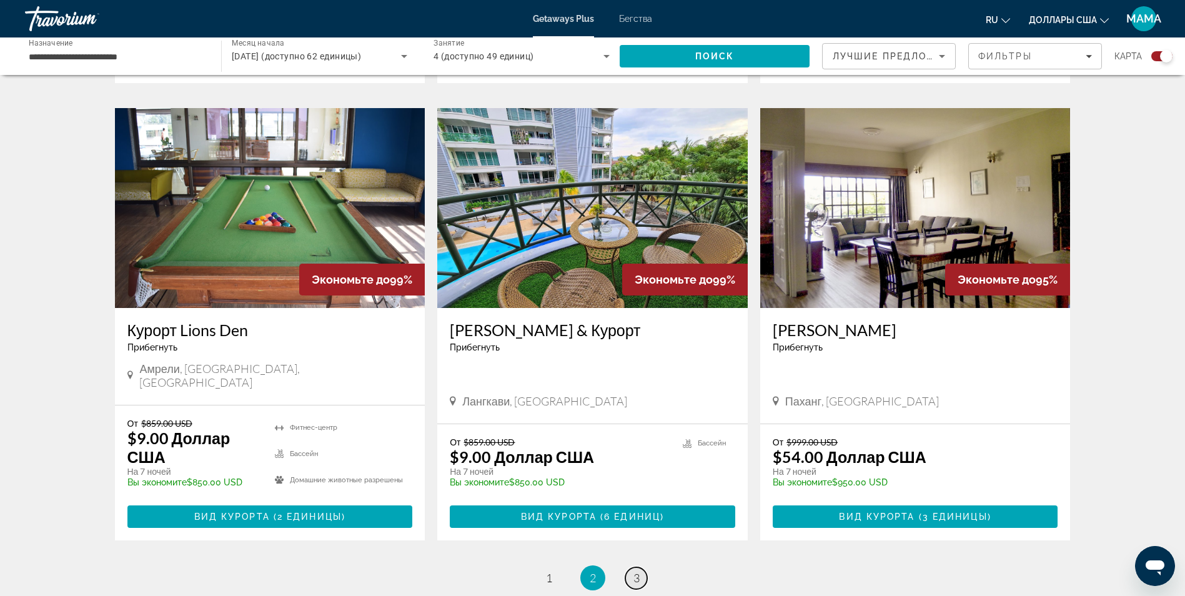
click at [636, 571] on span "3" at bounding box center [636, 578] width 6 height 14
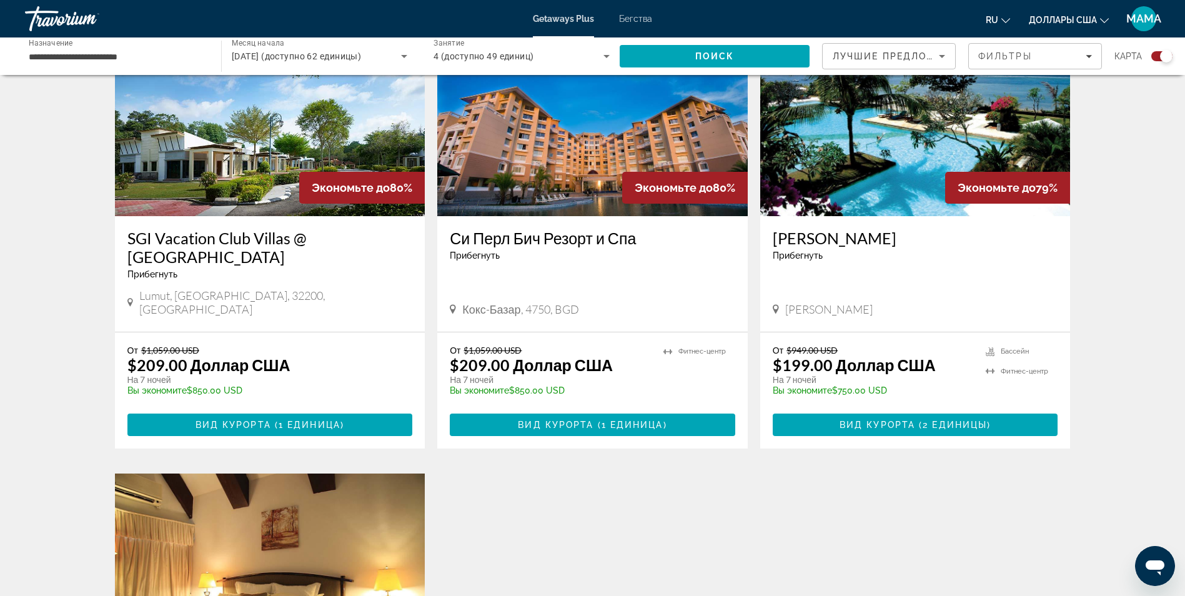
scroll to position [500, 0]
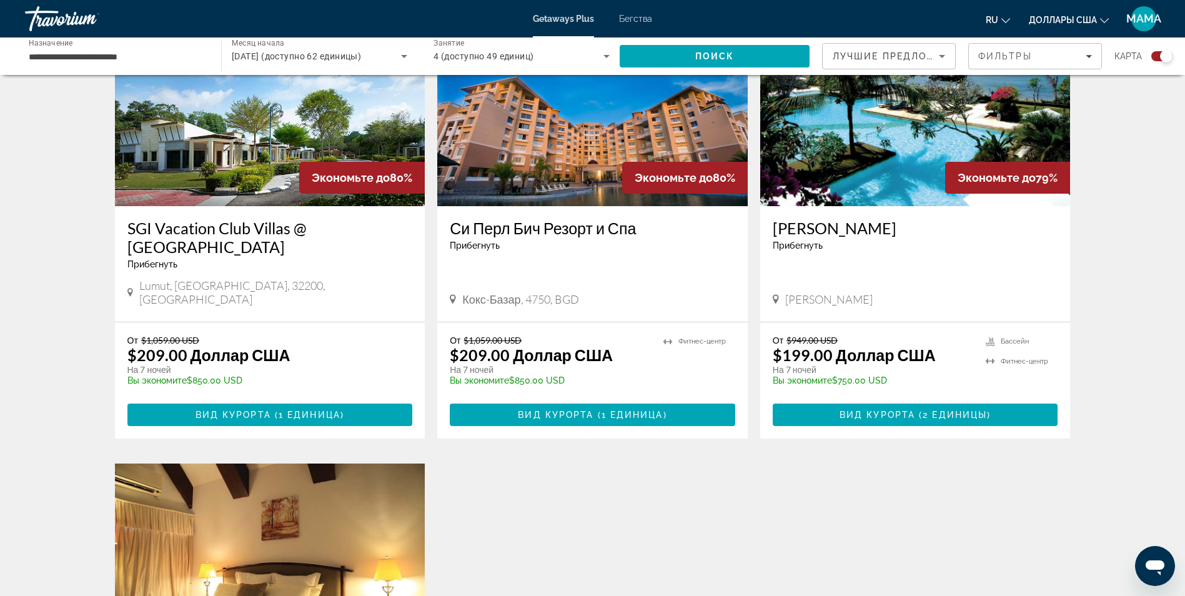
click at [998, 13] on button "ru Английский Испанский язык Français Итальяно Португес русский" at bounding box center [998, 20] width 24 height 18
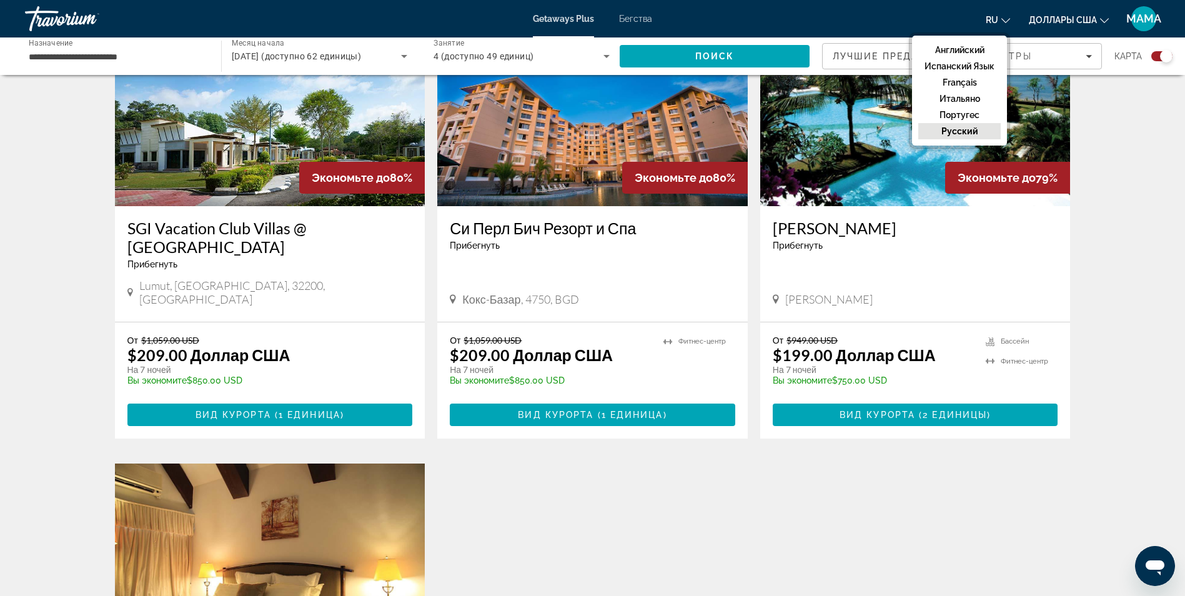
click at [976, 137] on button "русский" at bounding box center [959, 131] width 82 height 16
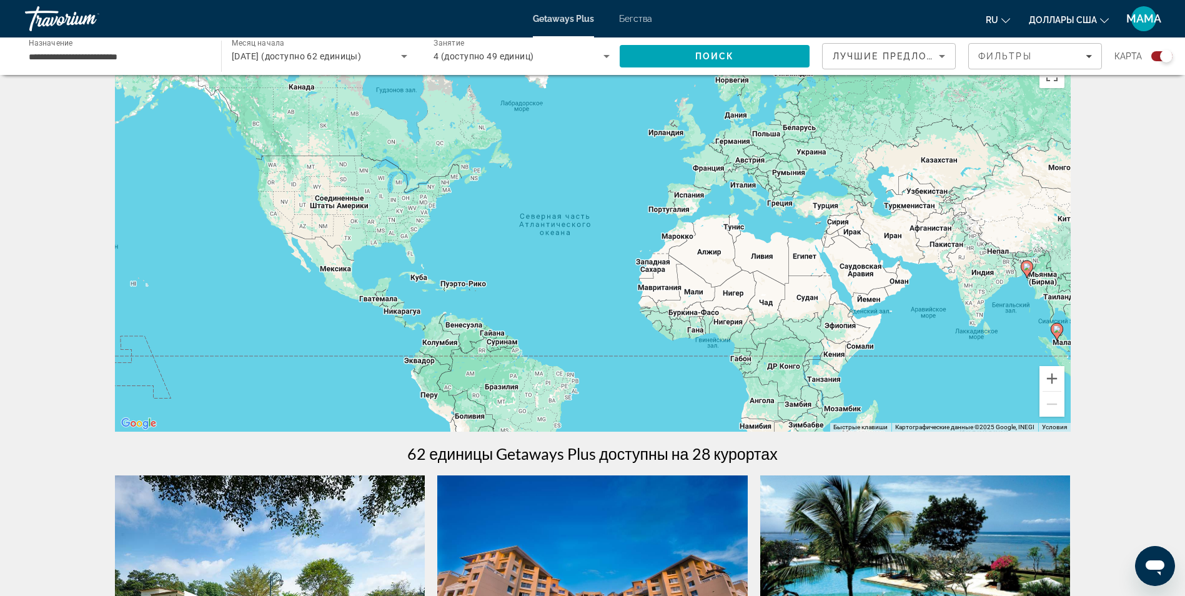
scroll to position [0, 0]
